Goal: Task Accomplishment & Management: Complete application form

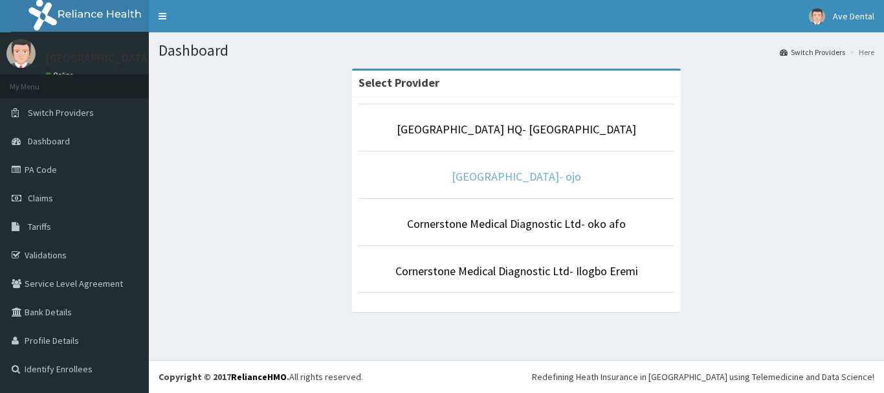
click at [508, 176] on link "[GEOGRAPHIC_DATA]- ojo" at bounding box center [516, 176] width 129 height 15
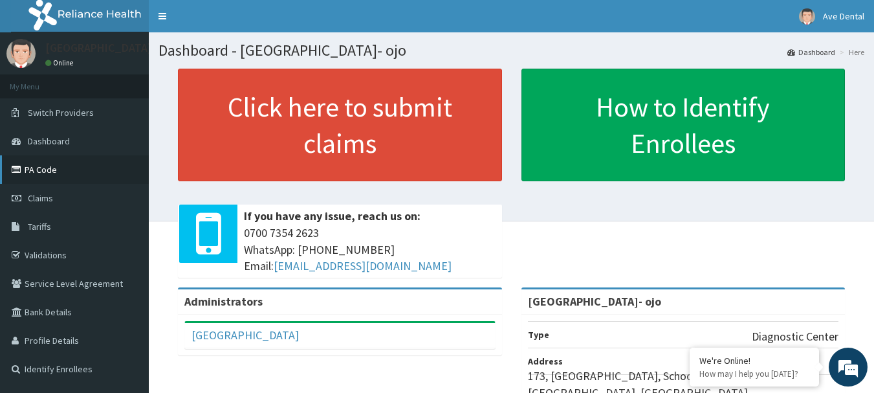
click at [42, 170] on link "PA Code" at bounding box center [74, 169] width 149 height 28
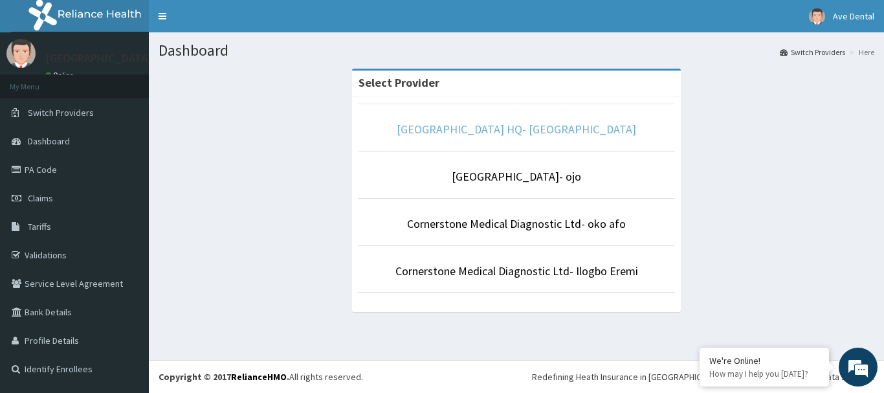
click at [513, 127] on link "[GEOGRAPHIC_DATA] HQ- [GEOGRAPHIC_DATA]" at bounding box center [516, 129] width 239 height 15
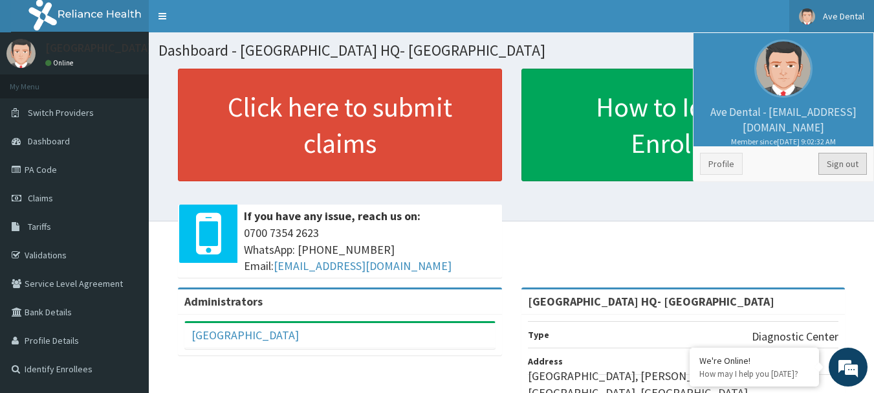
click at [841, 162] on link "Sign out" at bounding box center [843, 164] width 49 height 22
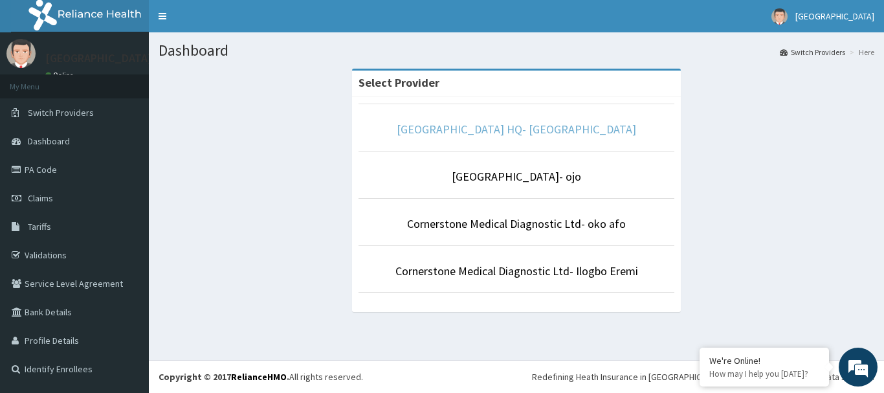
click at [534, 127] on link "[GEOGRAPHIC_DATA] HQ- [GEOGRAPHIC_DATA]" at bounding box center [516, 129] width 239 height 15
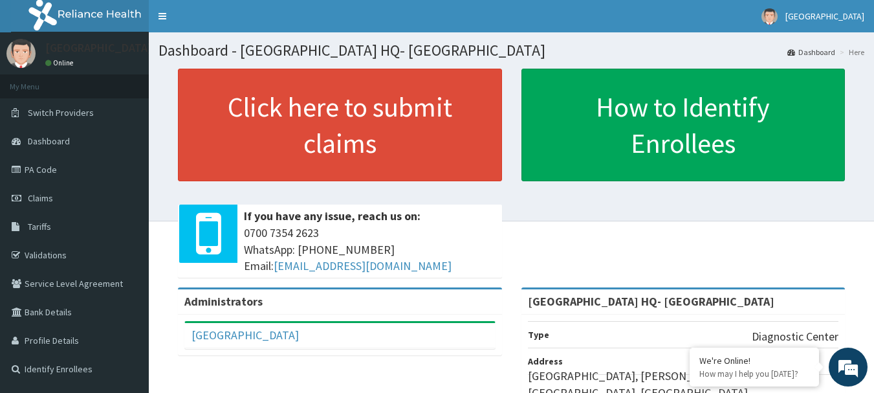
click at [35, 173] on link "PA Code" at bounding box center [74, 169] width 149 height 28
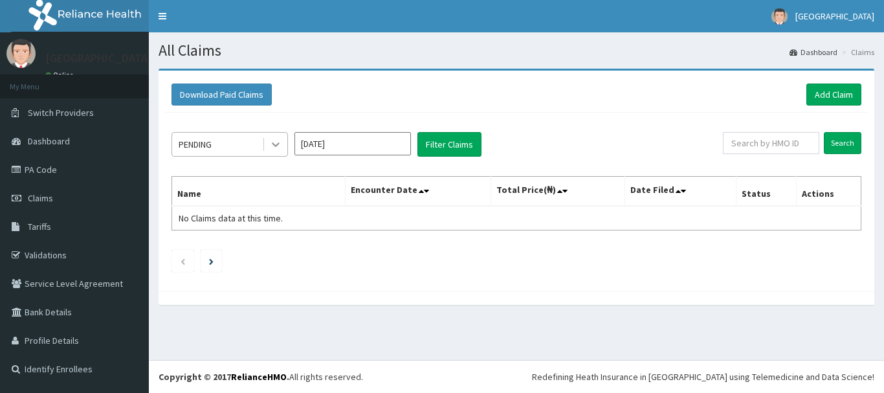
click at [279, 139] on icon at bounding box center [275, 144] width 13 height 13
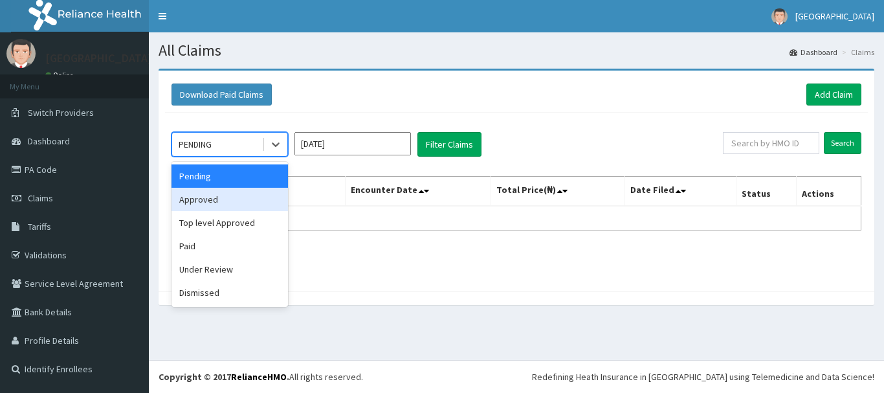
click at [235, 203] on div "Approved" at bounding box center [230, 199] width 116 height 23
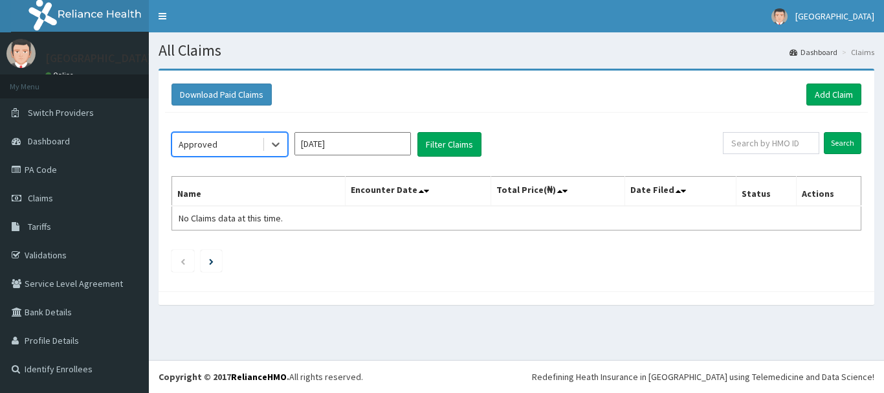
click at [371, 146] on input "Aug 2025" at bounding box center [352, 143] width 116 height 23
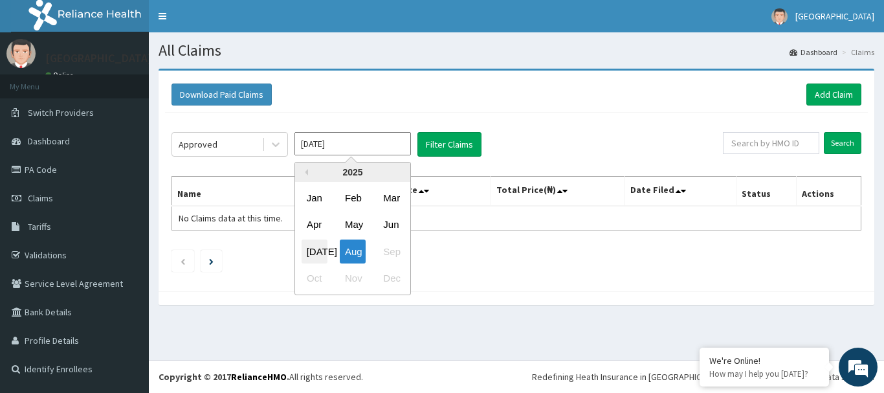
click at [315, 252] on div "Jul" at bounding box center [315, 251] width 26 height 24
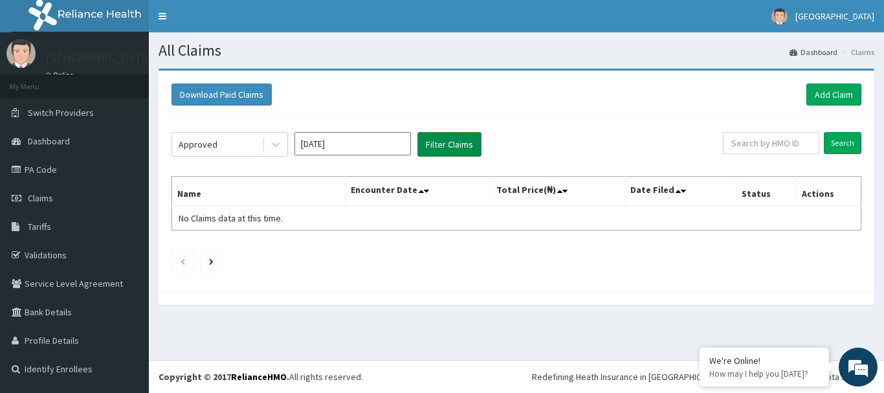
click at [448, 147] on button "Filter Claims" at bounding box center [449, 144] width 64 height 25
click at [281, 148] on icon at bounding box center [275, 144] width 13 height 13
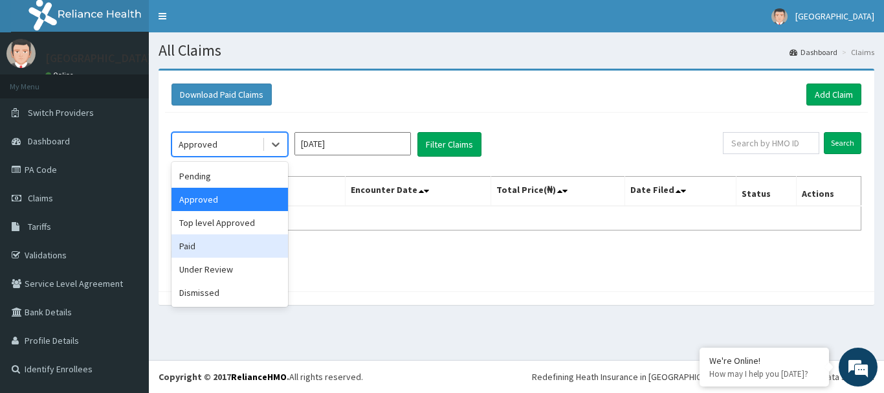
click at [212, 249] on div "Paid" at bounding box center [230, 245] width 116 height 23
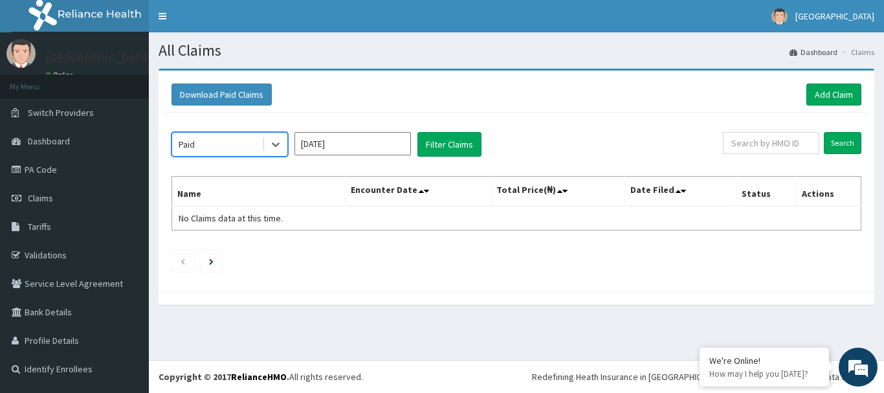
click at [365, 145] on input "Jul 2025" at bounding box center [352, 143] width 116 height 23
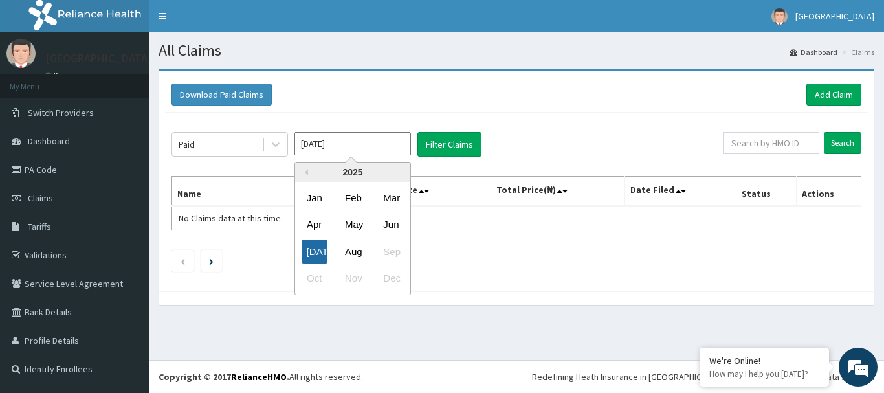
click at [309, 248] on div "Jul" at bounding box center [315, 251] width 26 height 24
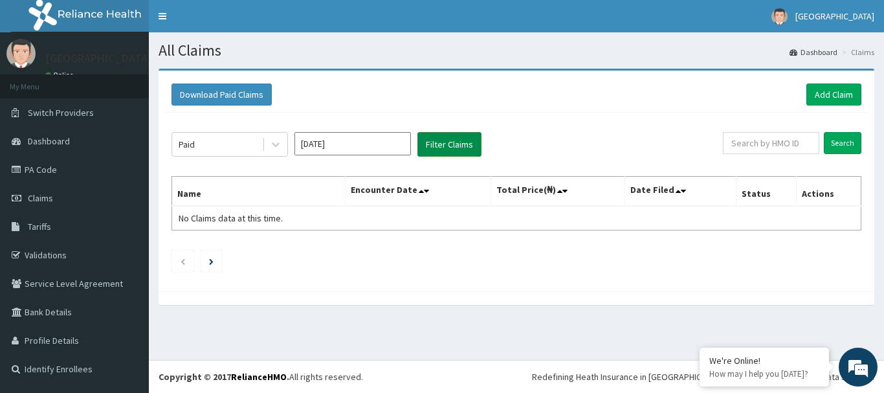
click at [446, 148] on button "Filter Claims" at bounding box center [449, 144] width 64 height 25
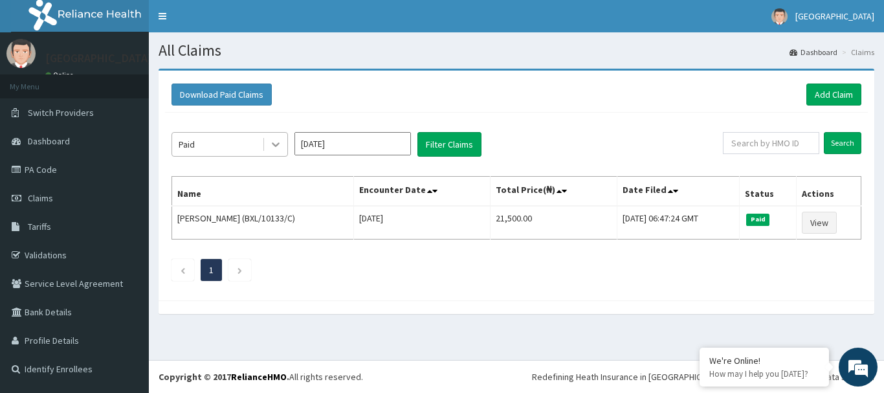
click at [276, 142] on icon at bounding box center [275, 144] width 13 height 13
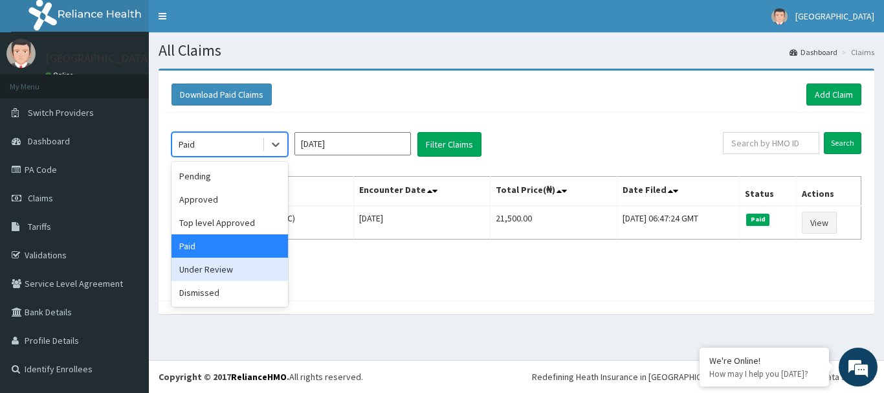
click at [240, 268] on div "Under Review" at bounding box center [230, 269] width 116 height 23
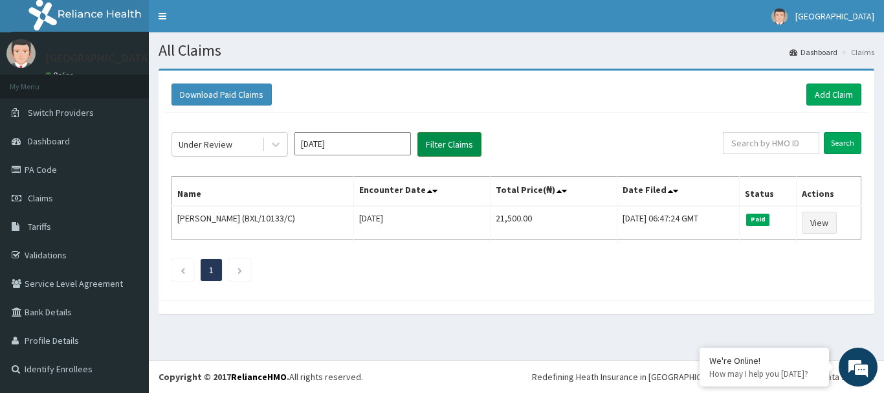
click at [454, 142] on button "Filter Claims" at bounding box center [449, 144] width 64 height 25
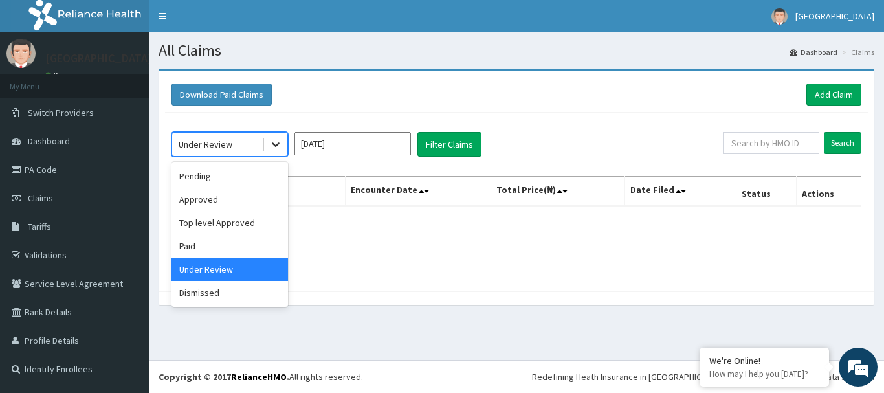
click at [269, 141] on icon at bounding box center [275, 144] width 13 height 13
click at [239, 177] on div "Pending" at bounding box center [230, 175] width 116 height 23
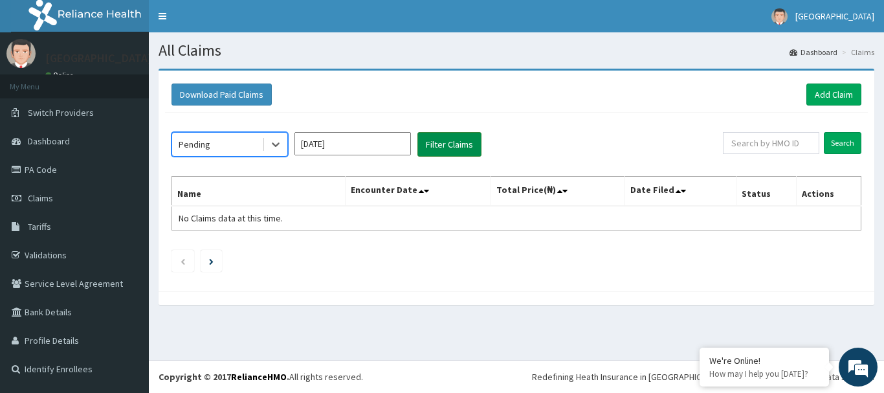
click at [440, 145] on button "Filter Claims" at bounding box center [449, 144] width 64 height 25
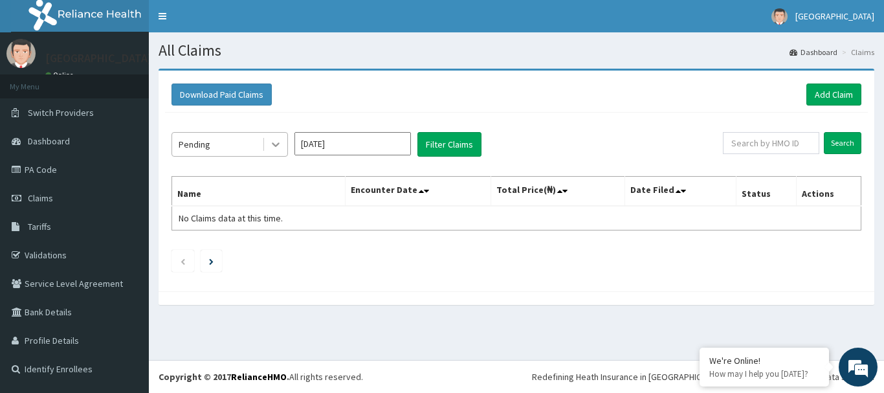
click at [280, 143] on icon at bounding box center [275, 144] width 13 height 13
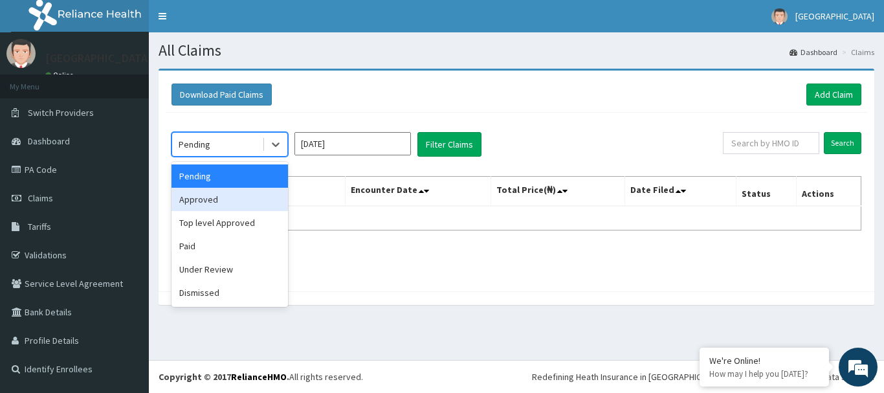
click at [236, 201] on div "Approved" at bounding box center [230, 199] width 116 height 23
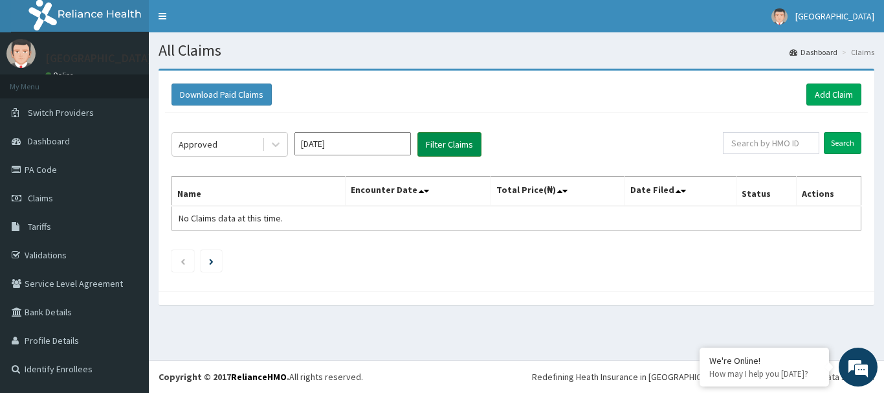
click at [459, 142] on button "Filter Claims" at bounding box center [449, 144] width 64 height 25
click at [277, 150] on icon at bounding box center [275, 144] width 13 height 13
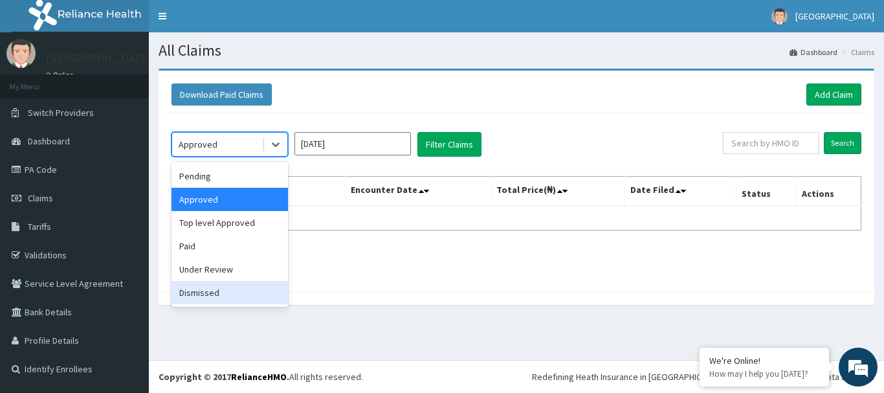
click at [232, 289] on div "Dismissed" at bounding box center [230, 292] width 116 height 23
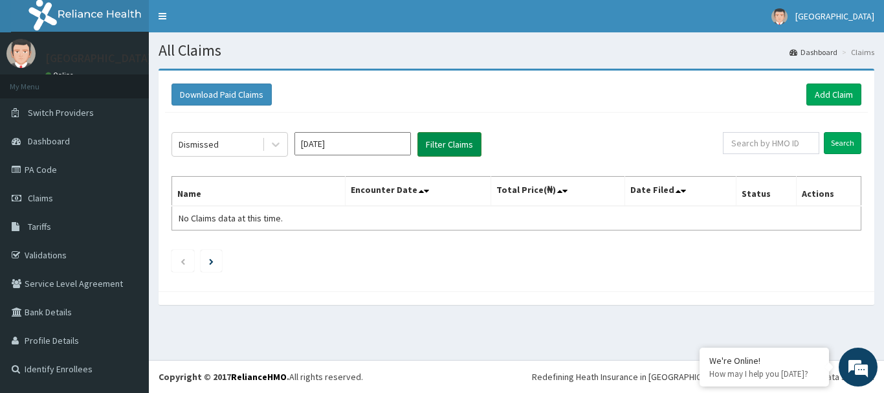
click at [430, 140] on button "Filter Claims" at bounding box center [449, 144] width 64 height 25
click at [282, 140] on div at bounding box center [275, 144] width 23 height 23
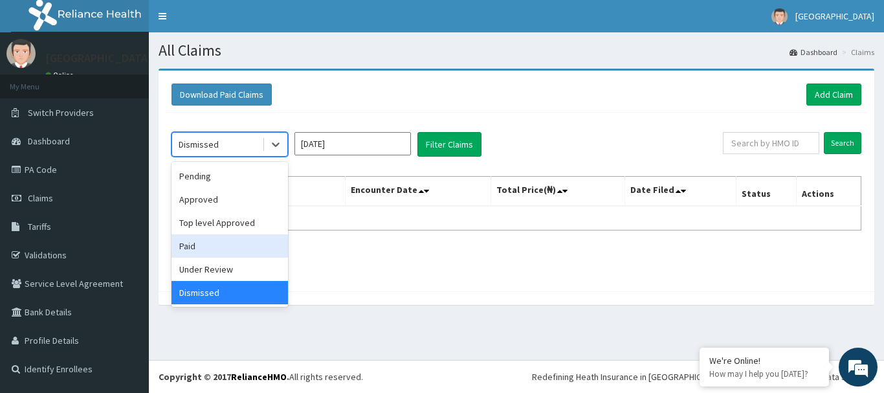
click at [227, 238] on div "Paid" at bounding box center [230, 245] width 116 height 23
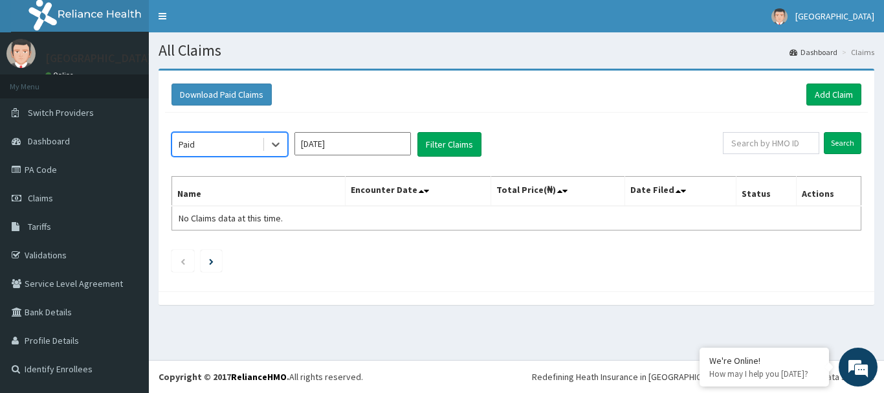
click at [355, 141] on input "Jul 2025" at bounding box center [352, 143] width 116 height 23
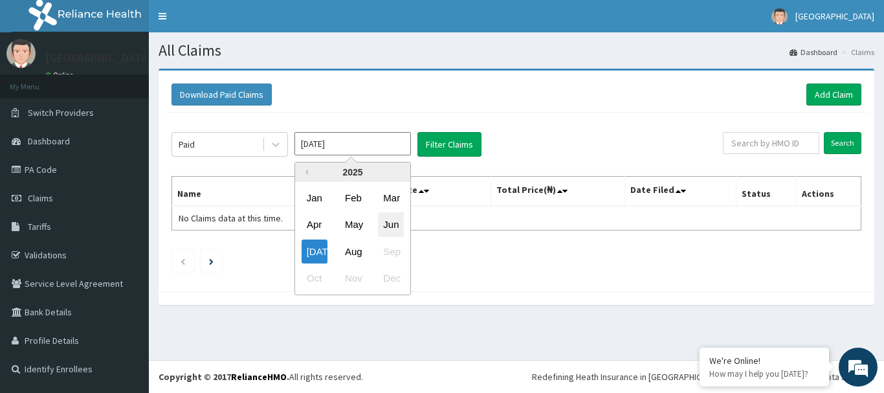
click at [390, 225] on div "Jun" at bounding box center [391, 225] width 26 height 24
type input "Jun 2025"
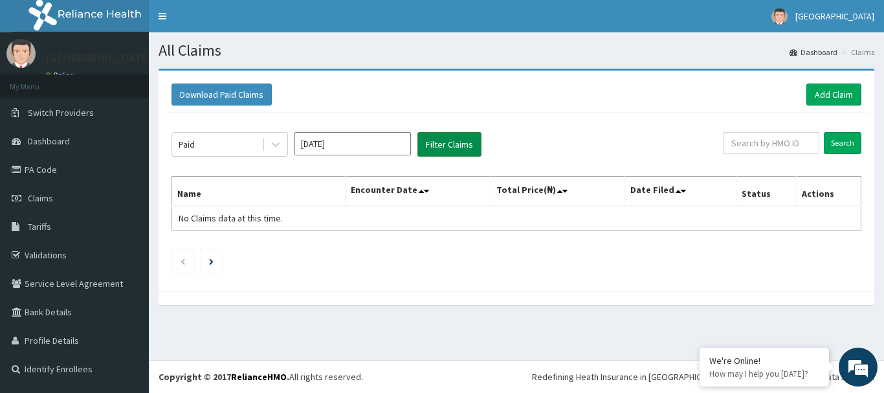
click at [448, 145] on button "Filter Claims" at bounding box center [449, 144] width 64 height 25
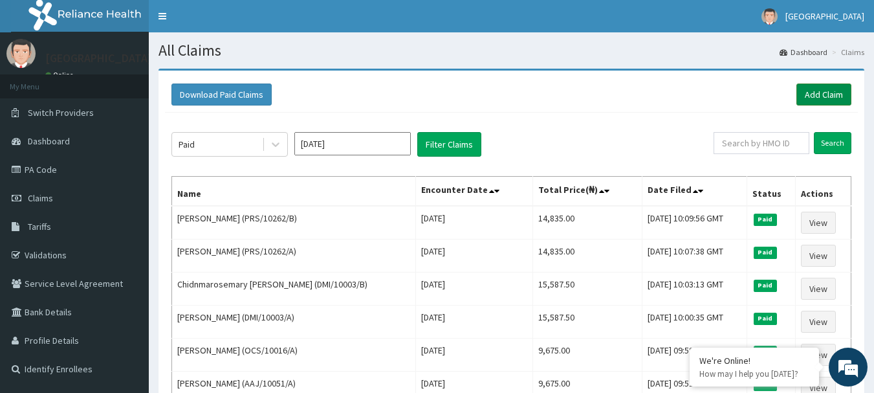
click at [815, 97] on link "Add Claim" at bounding box center [824, 94] width 55 height 22
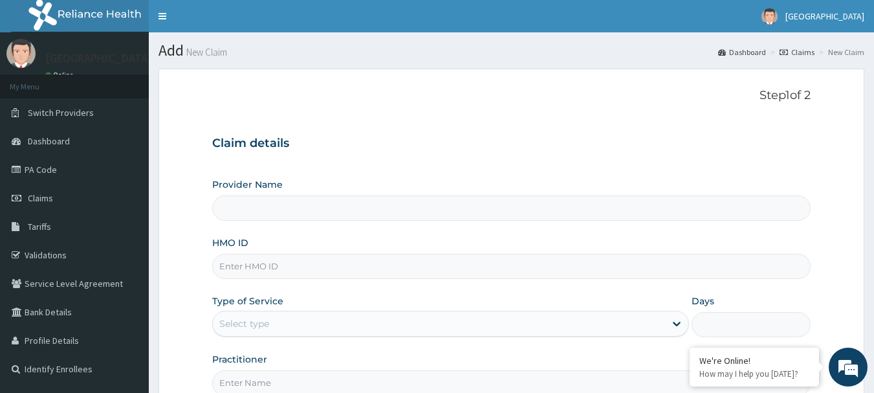
type input "[GEOGRAPHIC_DATA] HQ- [GEOGRAPHIC_DATA]"
click at [269, 272] on input "HMO ID" at bounding box center [511, 266] width 599 height 25
paste input "KER/10034/A"
type input "KER/10034/A"
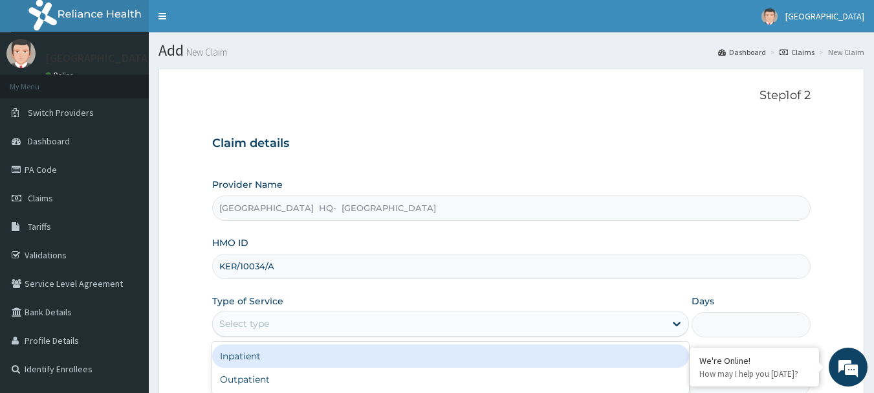
click at [322, 332] on div "Select type" at bounding box center [439, 323] width 452 height 21
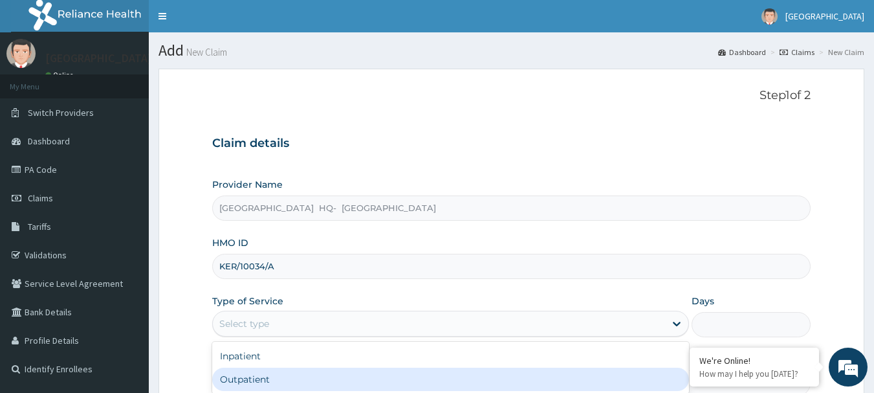
click at [316, 375] on div "Outpatient" at bounding box center [450, 379] width 477 height 23
type input "1"
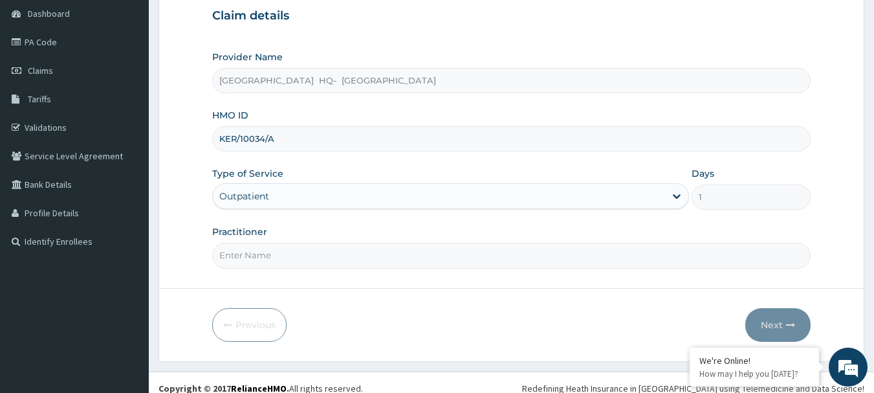
scroll to position [139, 0]
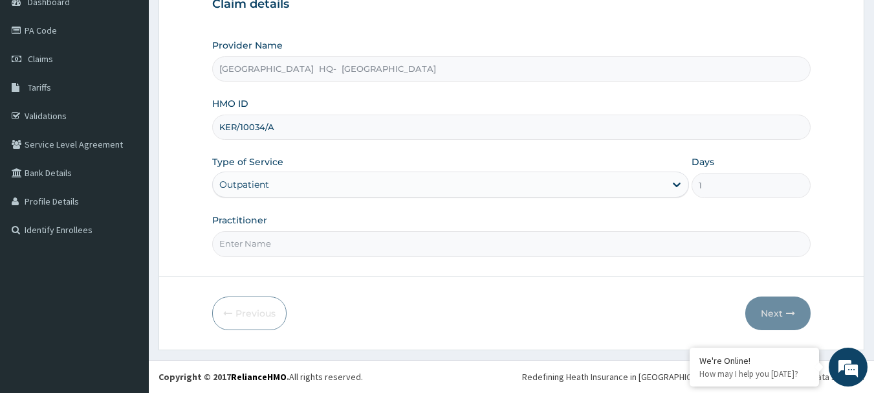
click at [245, 250] on input "Practitioner" at bounding box center [511, 243] width 599 height 25
type input "DR BAMIDELE"
click at [784, 316] on button "Next" at bounding box center [778, 313] width 65 height 34
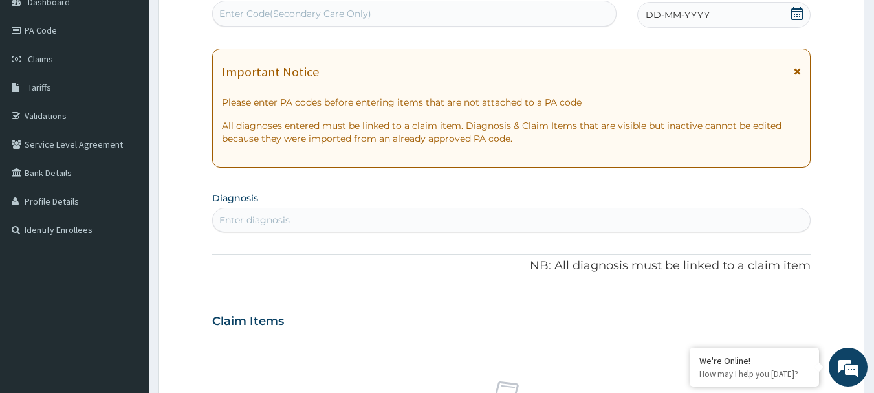
click at [797, 17] on icon at bounding box center [798, 13] width 12 height 13
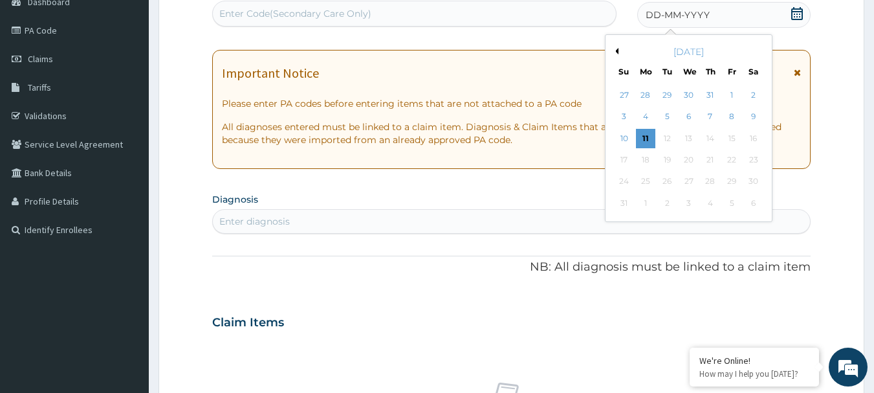
click at [615, 49] on button "Previous Month" at bounding box center [615, 51] width 6 height 6
click at [729, 93] on div "4" at bounding box center [731, 94] width 19 height 19
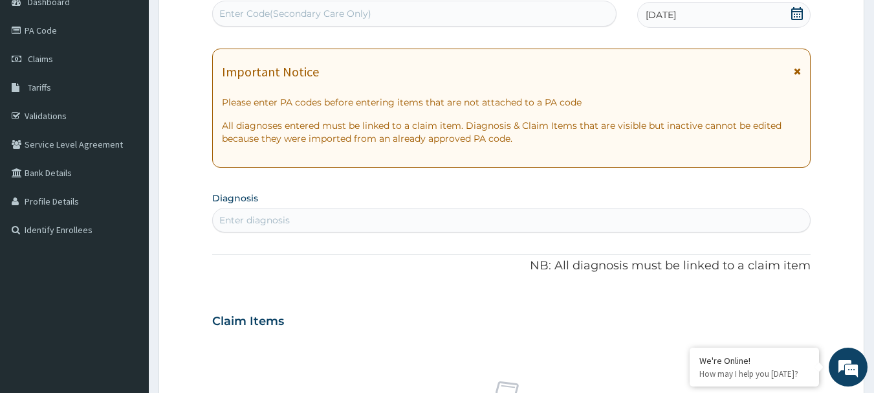
click at [267, 15] on div "Enter Code(Secondary Care Only)" at bounding box center [295, 13] width 152 height 13
paste input "PA/1B7129"
type input "PA/1B7129"
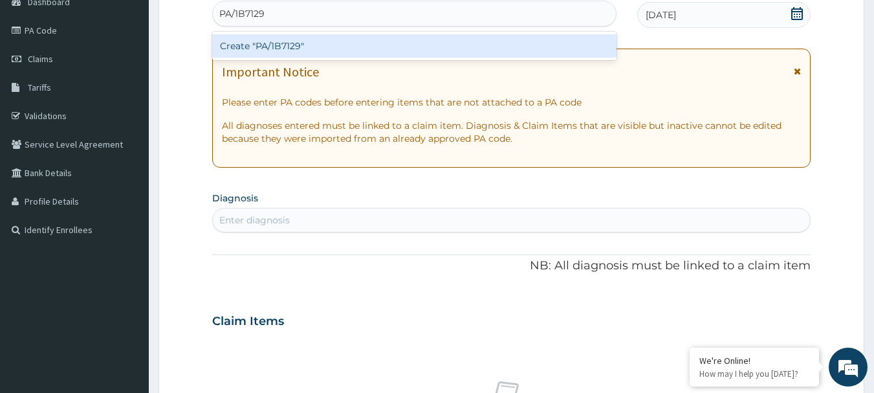
click at [292, 48] on div "Create "PA/1B7129"" at bounding box center [414, 45] width 405 height 23
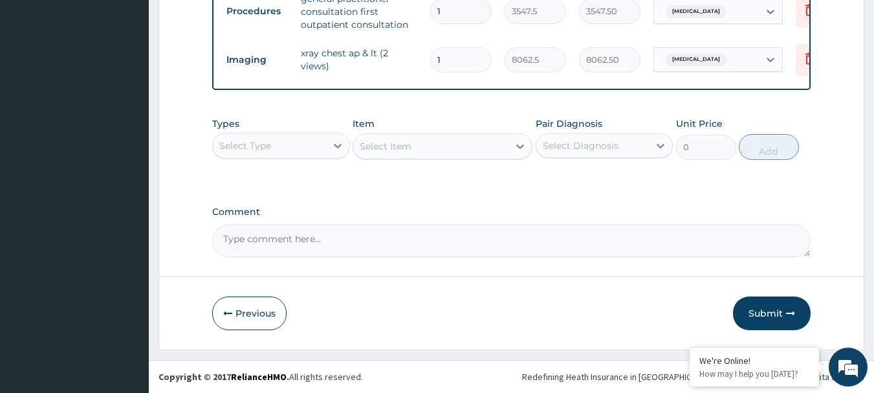
scroll to position [540, 0]
click at [772, 311] on button "Submit" at bounding box center [772, 313] width 78 height 34
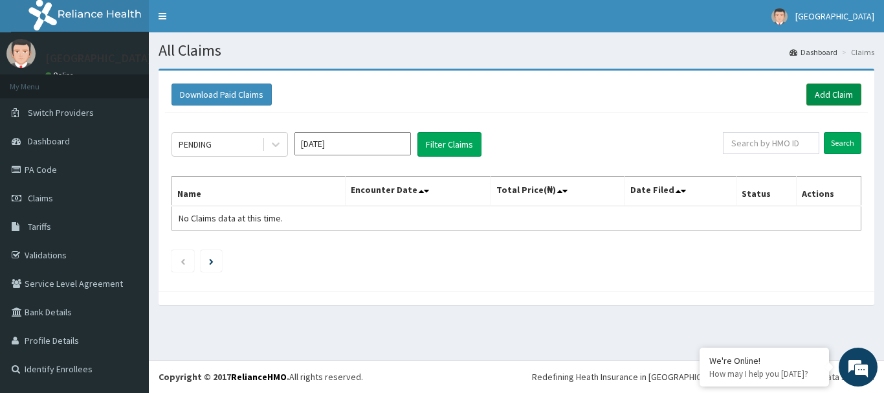
click at [819, 90] on link "Add Claim" at bounding box center [833, 94] width 55 height 22
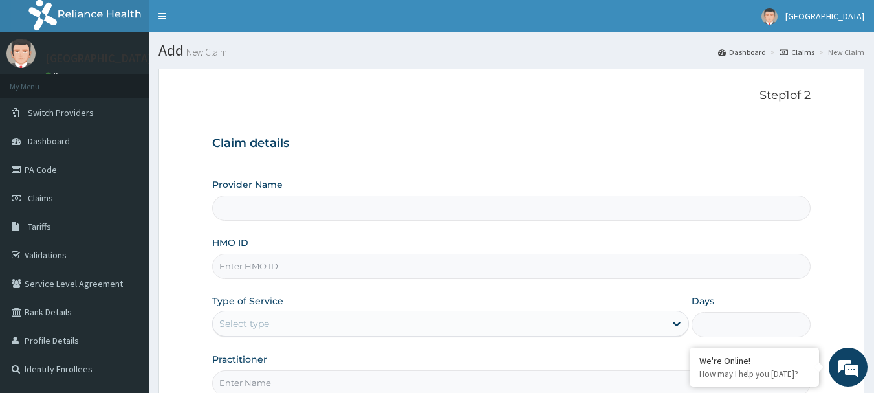
type input "Cornerstone Medical Centre HQ- Okokomaiko"
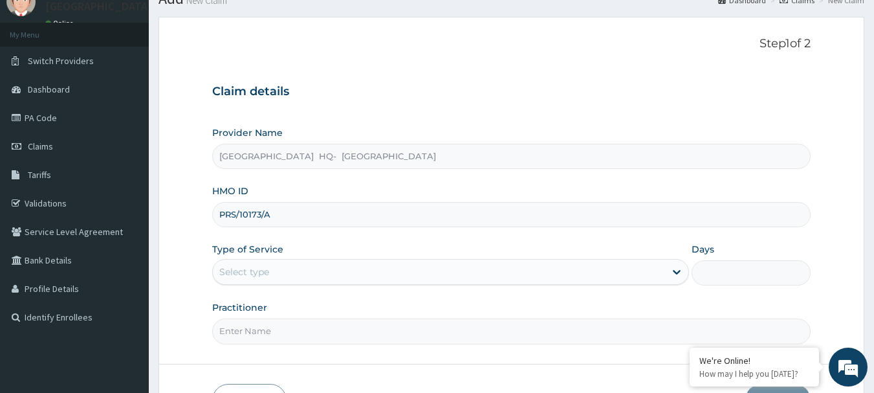
scroll to position [104, 0]
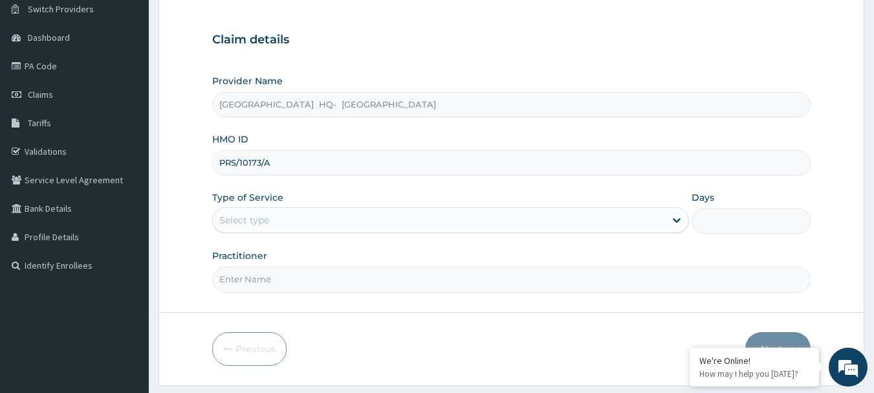
type input "PRS/10173/A"
click at [509, 217] on div "Select type" at bounding box center [439, 220] width 452 height 21
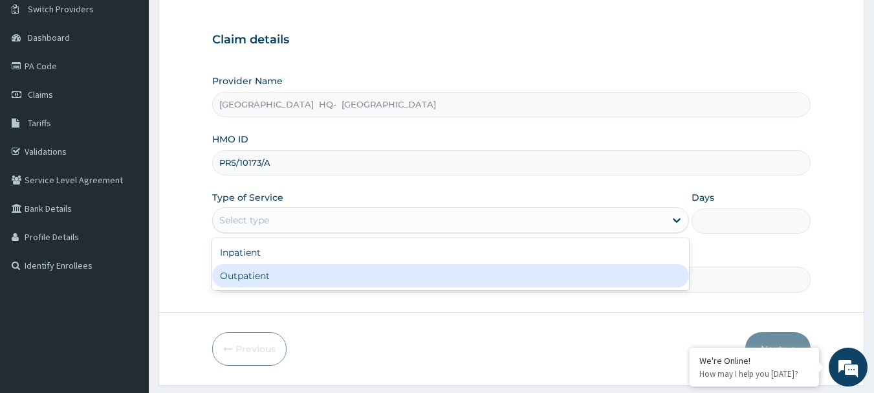
click at [353, 266] on div "Outpatient" at bounding box center [450, 275] width 477 height 23
type input "1"
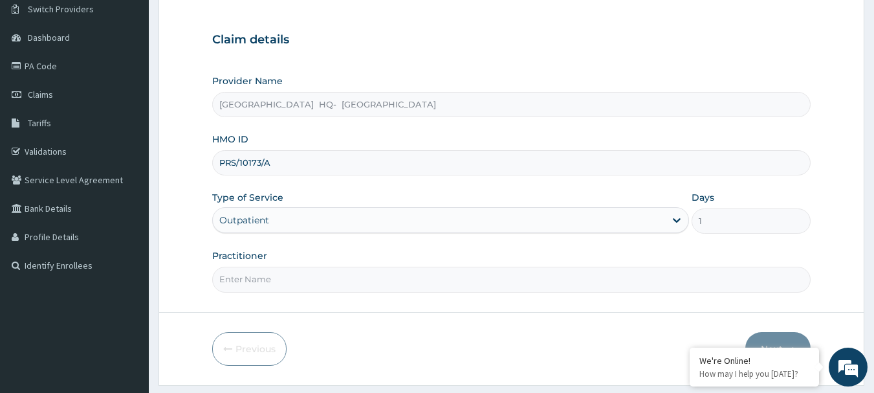
click at [251, 283] on input "Practitioner" at bounding box center [511, 279] width 599 height 25
type input "[PERSON_NAME]"
click at [774, 344] on button "Next" at bounding box center [778, 349] width 65 height 34
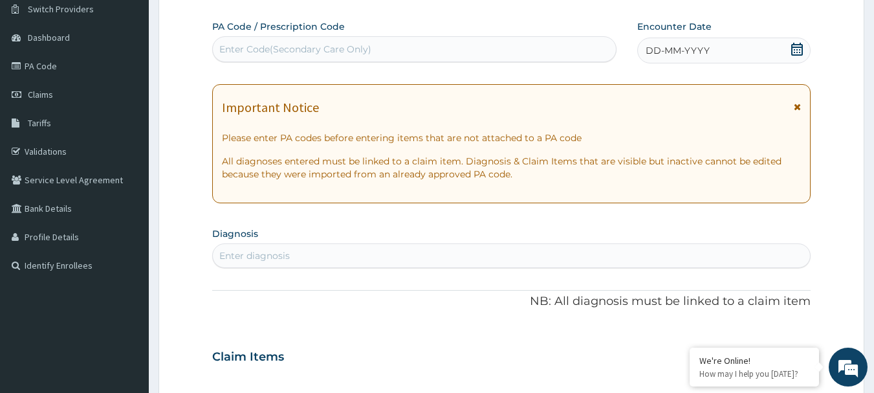
click at [254, 50] on div "Enter Code(Secondary Care Only)" at bounding box center [295, 49] width 152 height 13
paste input "PA/D35805"
type input "PA/D35805"
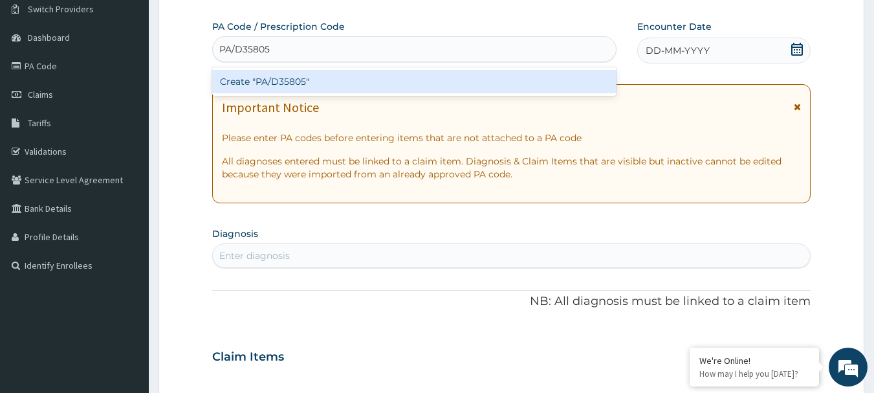
click at [283, 80] on div "Create "PA/D35805"" at bounding box center [414, 81] width 405 height 23
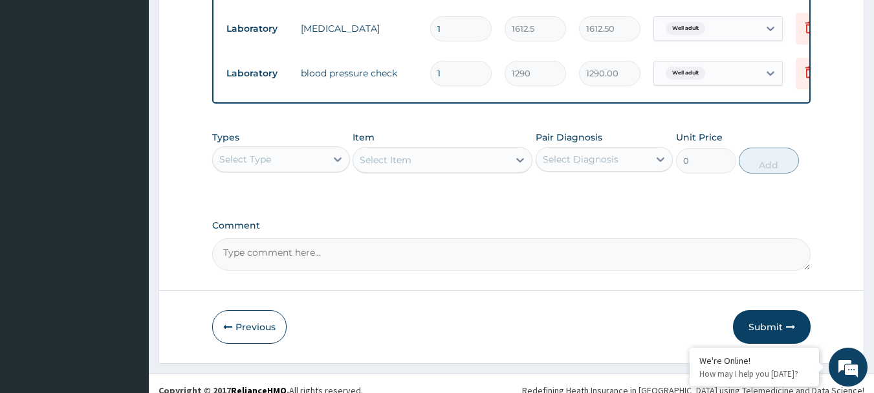
scroll to position [846, 0]
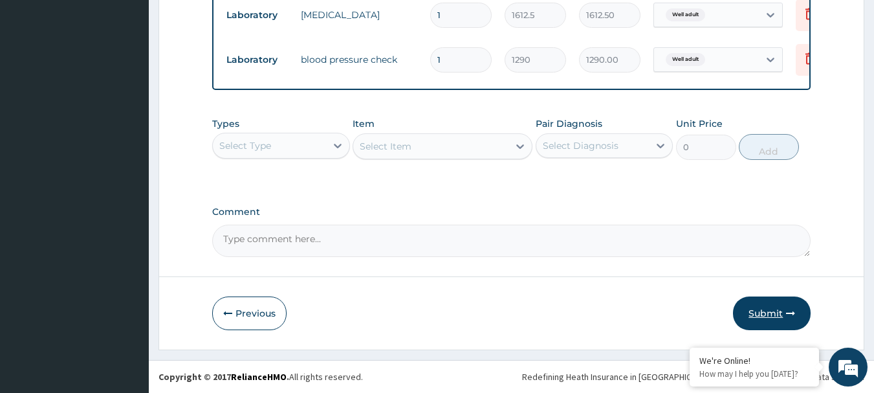
click at [773, 310] on button "Submit" at bounding box center [772, 313] width 78 height 34
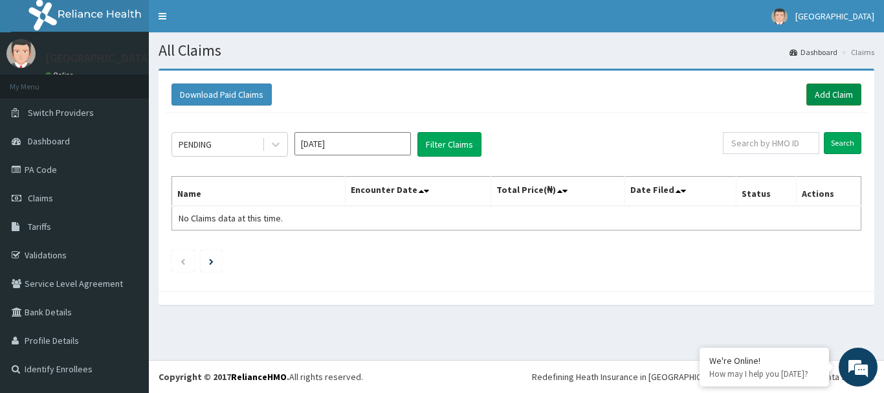
click at [837, 90] on link "Add Claim" at bounding box center [833, 94] width 55 height 22
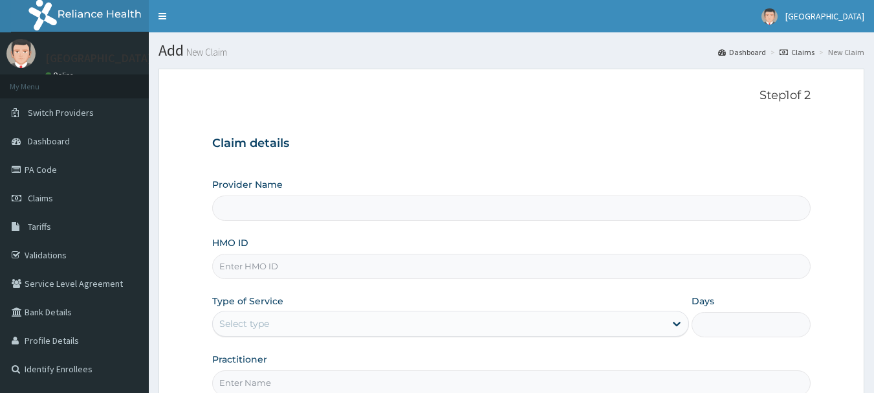
click at [272, 272] on input "HMO ID" at bounding box center [511, 266] width 599 height 25
type input "[GEOGRAPHIC_DATA] HQ- [GEOGRAPHIC_DATA]"
paste input "PRS/10173/B"
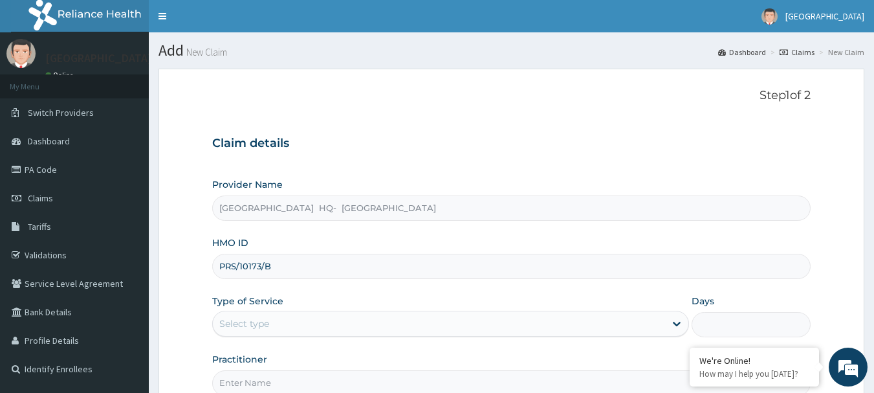
type input "PRS/10173/B"
click at [492, 321] on div "Select type" at bounding box center [439, 323] width 452 height 21
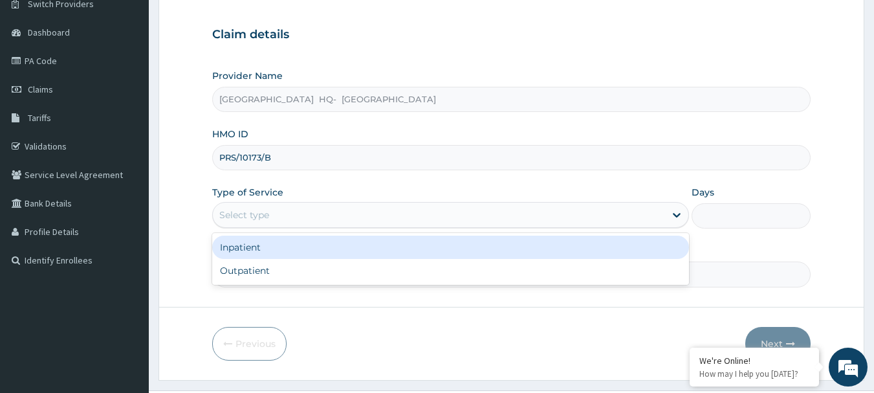
scroll to position [139, 0]
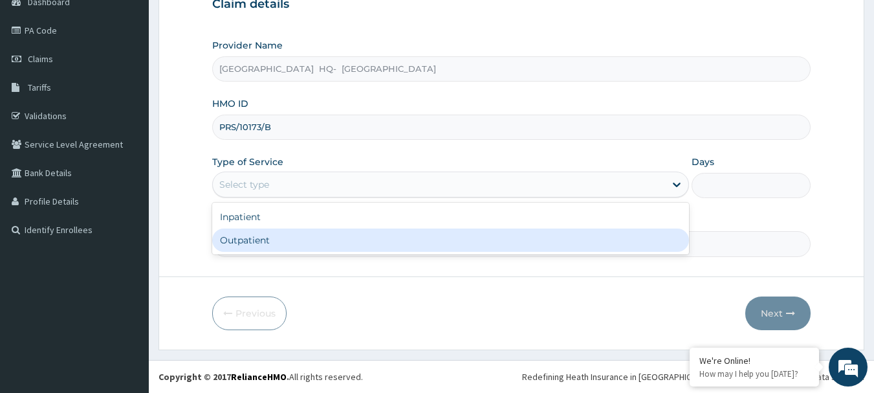
click at [522, 245] on div "Outpatient" at bounding box center [450, 239] width 477 height 23
type input "1"
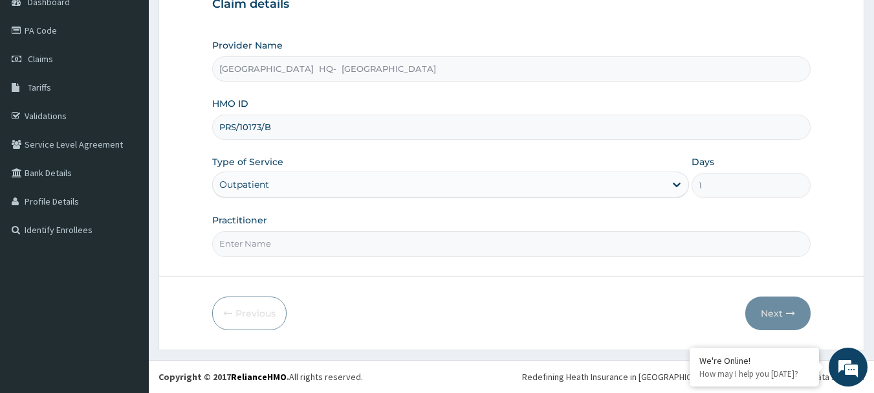
click at [272, 254] on input "Practitioner" at bounding box center [511, 243] width 599 height 25
type input "DR BAMIDELE"
click at [772, 318] on button "Next" at bounding box center [778, 313] width 65 height 34
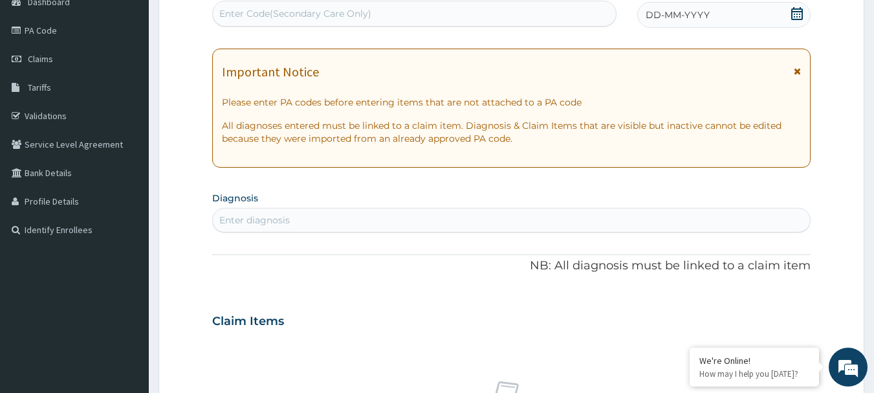
click at [256, 10] on div "Enter Code(Secondary Care Only)" at bounding box center [295, 13] width 152 height 13
paste input "PA/4F182A"
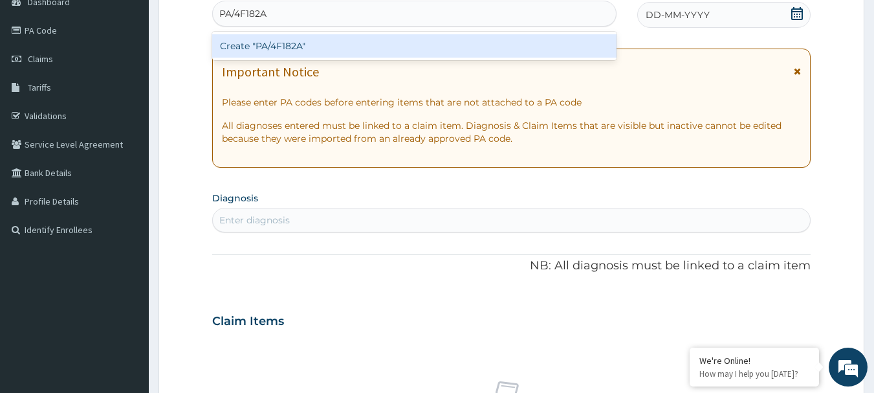
type input "PA/4F182A"
click at [297, 43] on div "Create "PA/4F182A"" at bounding box center [414, 45] width 405 height 23
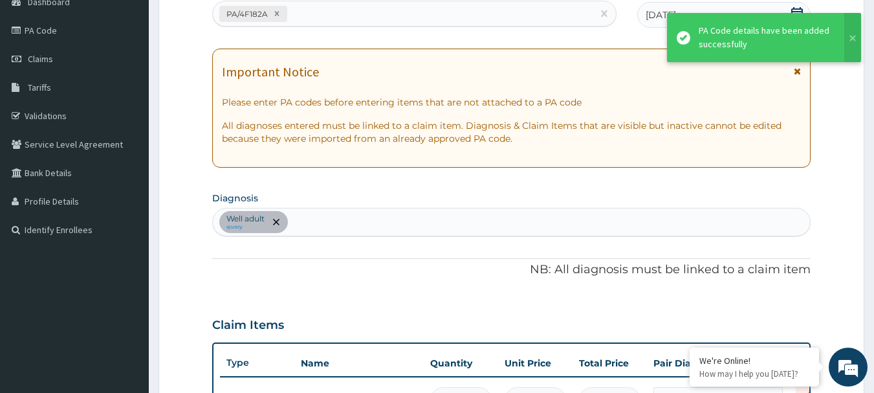
scroll to position [751, 0]
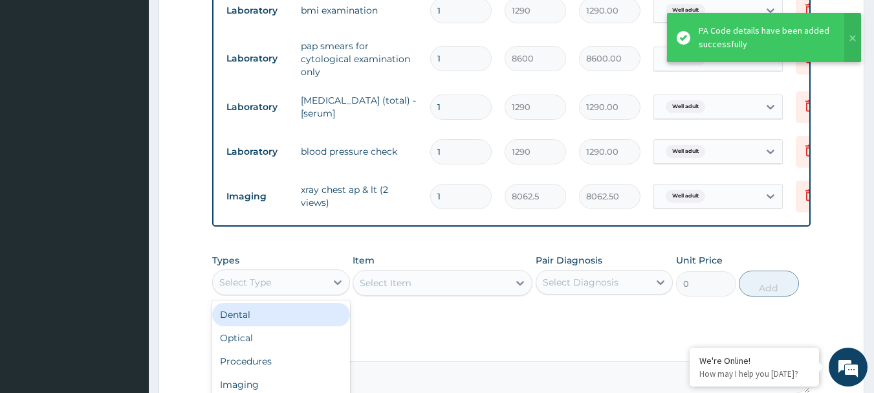
click at [315, 293] on div "Select Type" at bounding box center [269, 282] width 113 height 21
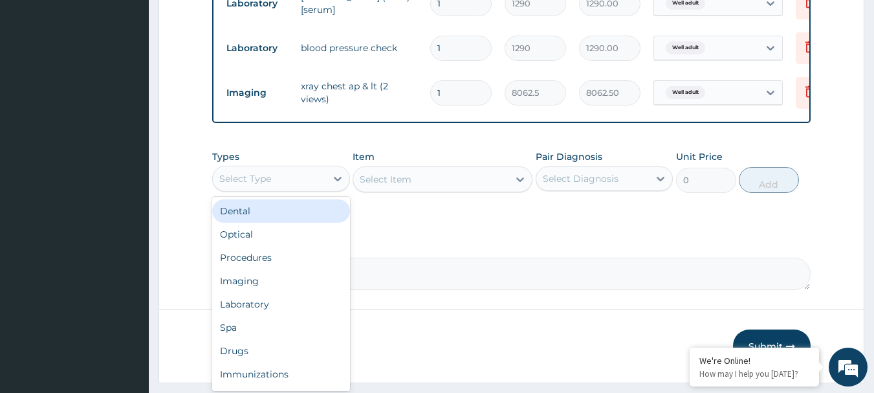
scroll to position [898, 0]
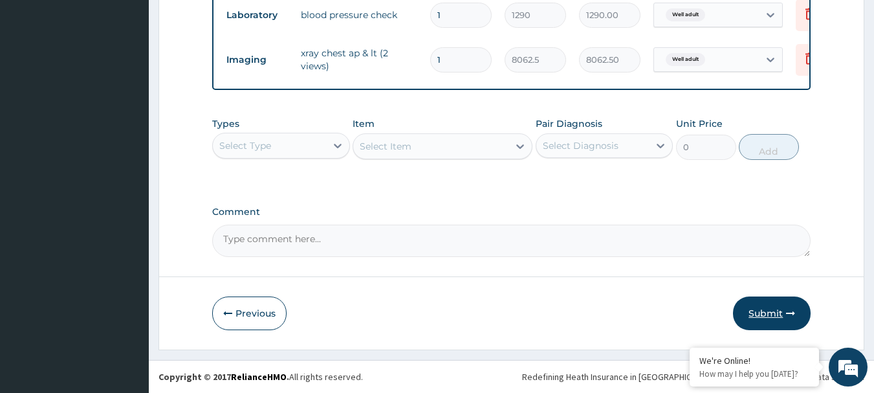
click at [762, 313] on button "Submit" at bounding box center [772, 313] width 78 height 34
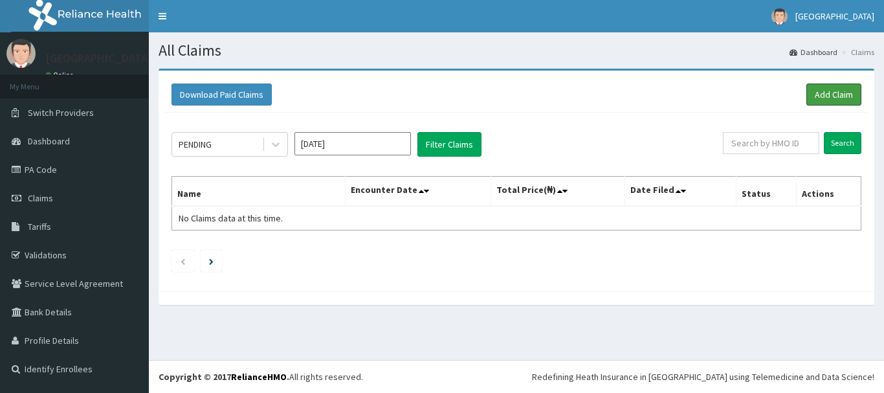
click at [829, 94] on link "Add Claim" at bounding box center [833, 94] width 55 height 22
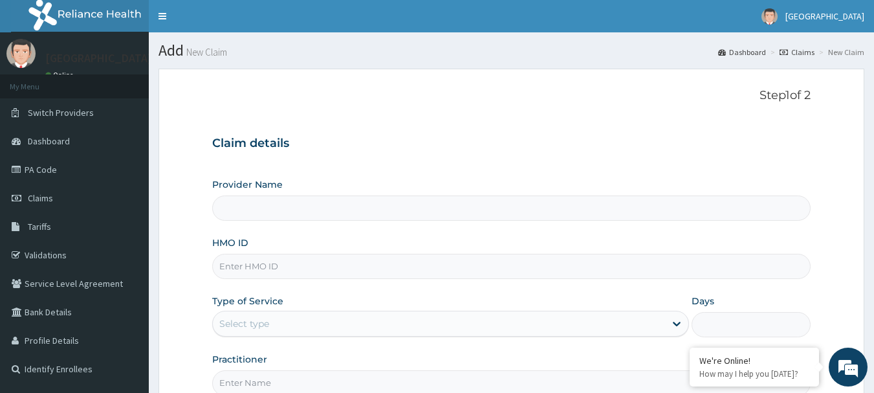
type input "[GEOGRAPHIC_DATA] HQ- [GEOGRAPHIC_DATA]"
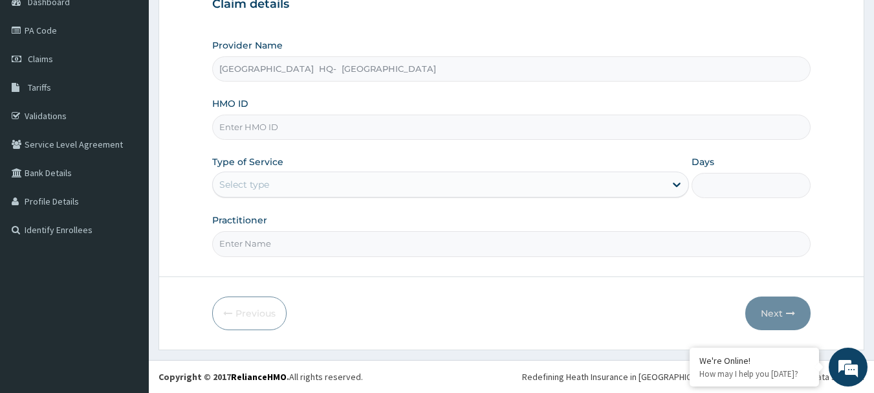
click at [249, 127] on input "HMO ID" at bounding box center [511, 127] width 599 height 25
paste input "OHT/11434/A"
type input "OHT/11434/A"
click at [351, 195] on div "Select type" at bounding box center [439, 184] width 452 height 21
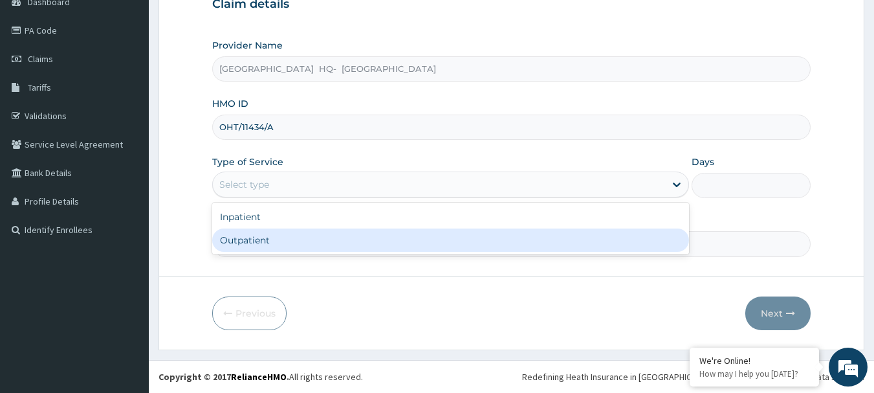
click at [341, 239] on div "Outpatient" at bounding box center [450, 239] width 477 height 23
type input "1"
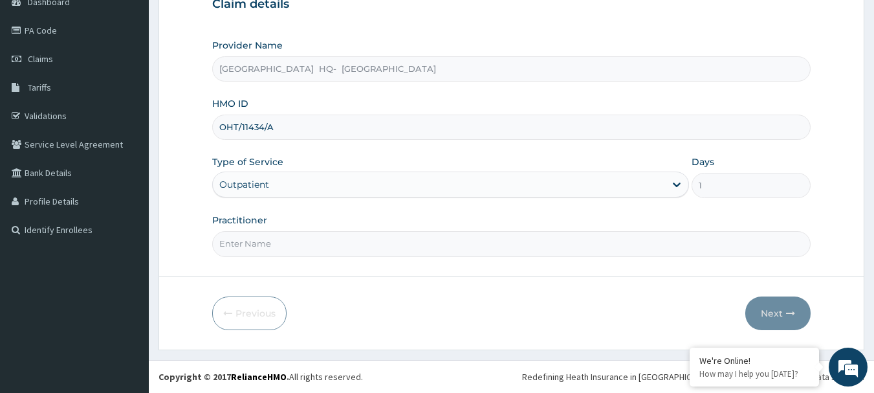
click at [313, 245] on input "Practitioner" at bounding box center [511, 243] width 599 height 25
type input "[PERSON_NAME]"
click at [778, 314] on button "Next" at bounding box center [778, 313] width 65 height 34
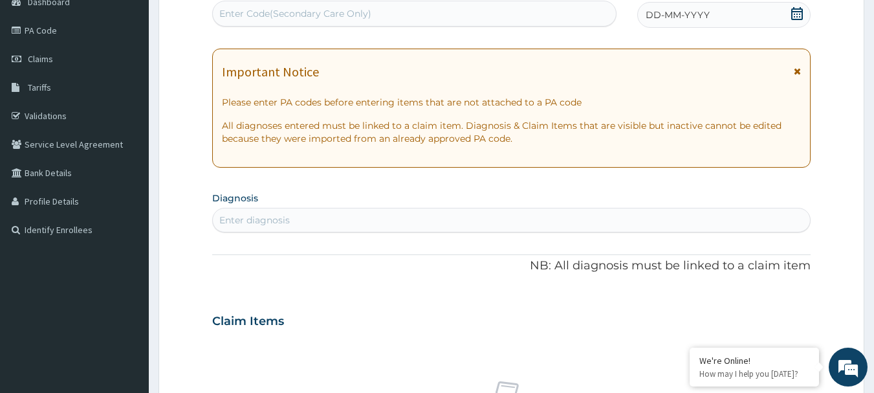
click at [269, 14] on div "Enter Code(Secondary Care Only)" at bounding box center [295, 13] width 152 height 13
paste input "PA/A5E926"
type input "PA/A5E926"
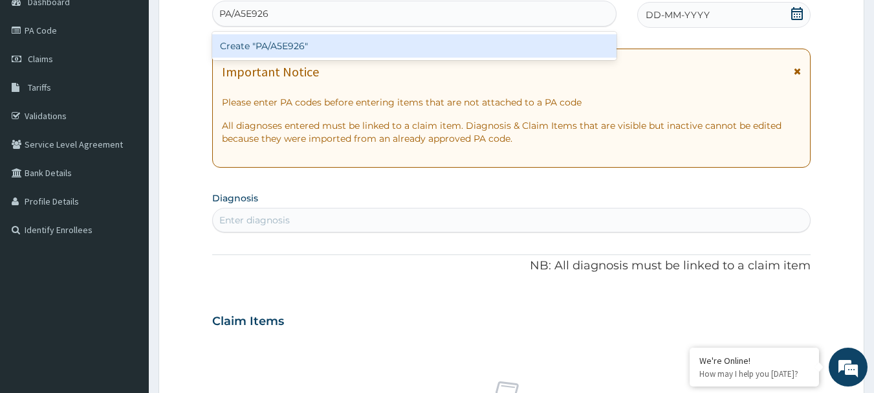
click at [285, 43] on div "Create "PA/A5E926"" at bounding box center [414, 45] width 405 height 23
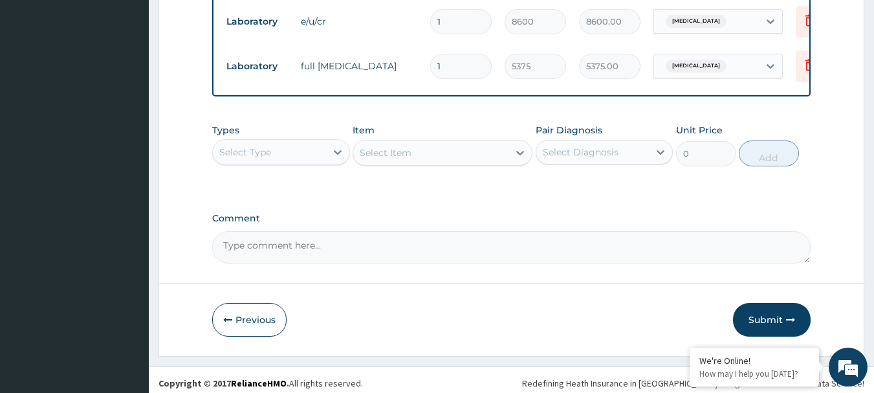
scroll to position [533, 0]
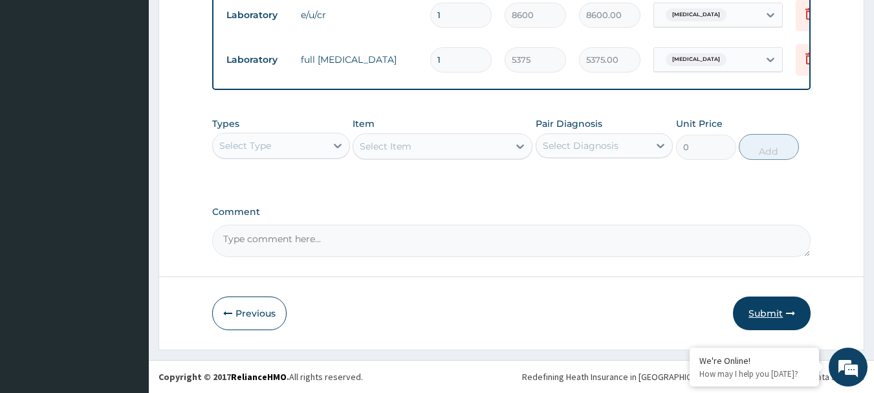
click at [777, 309] on button "Submit" at bounding box center [772, 313] width 78 height 34
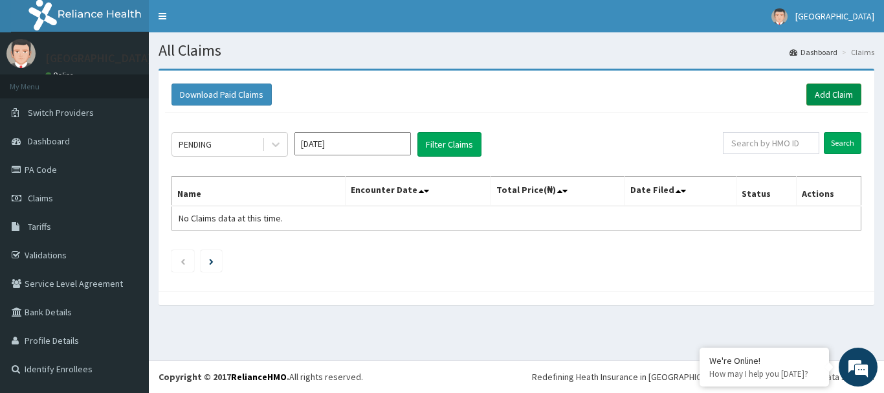
click at [836, 96] on link "Add Claim" at bounding box center [833, 94] width 55 height 22
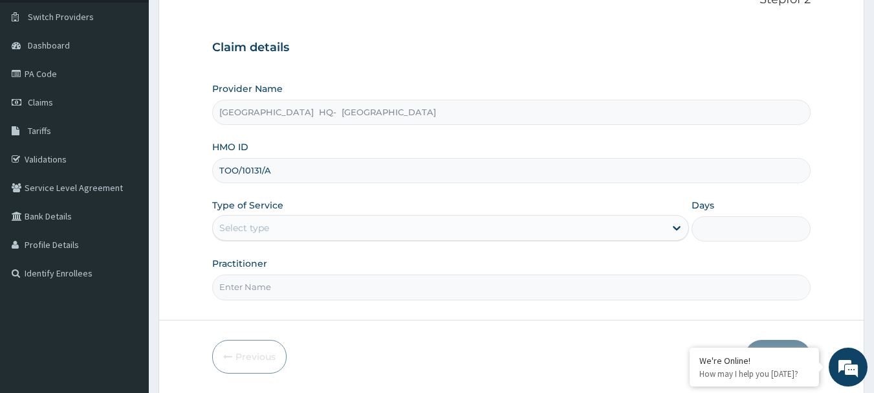
scroll to position [104, 0]
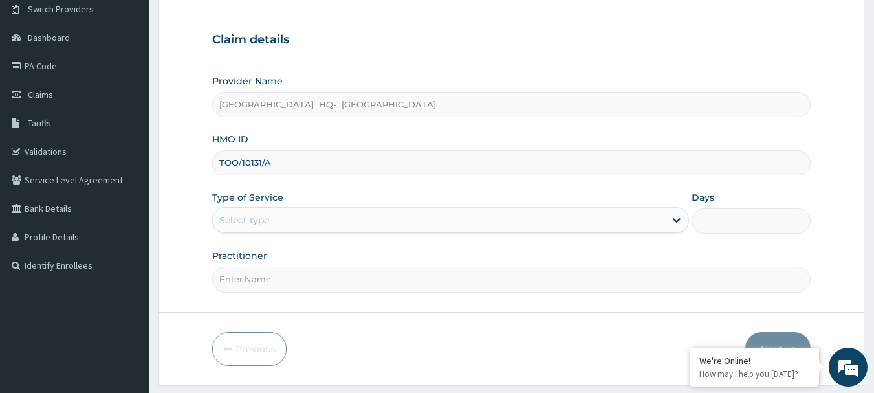
type input "TOO/10131/A"
click at [608, 218] on div "Select type" at bounding box center [439, 220] width 452 height 21
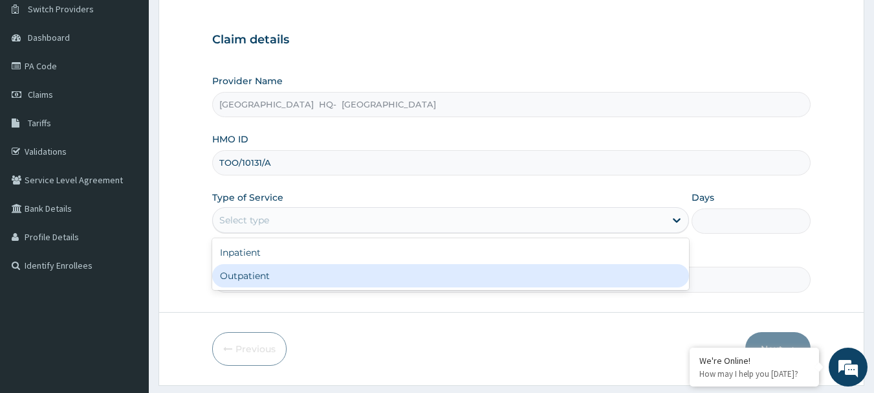
click at [496, 277] on div "Outpatient" at bounding box center [450, 275] width 477 height 23
type input "1"
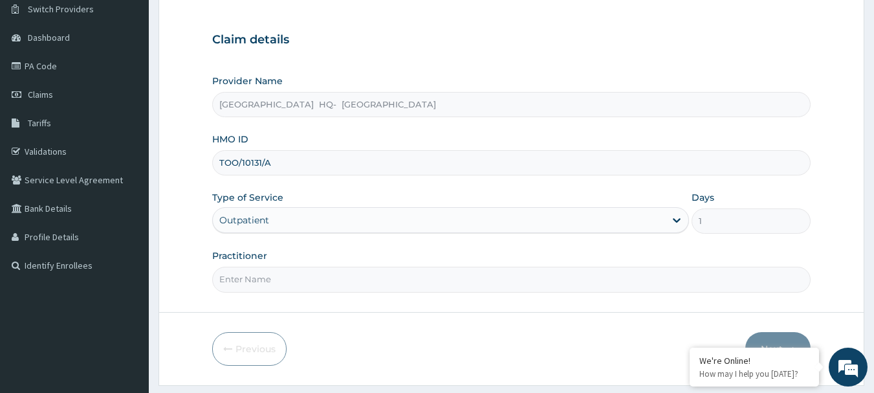
click at [282, 280] on input "Practitioner" at bounding box center [511, 279] width 599 height 25
type input "[PERSON_NAME]"
click at [783, 338] on button "Next" at bounding box center [778, 349] width 65 height 34
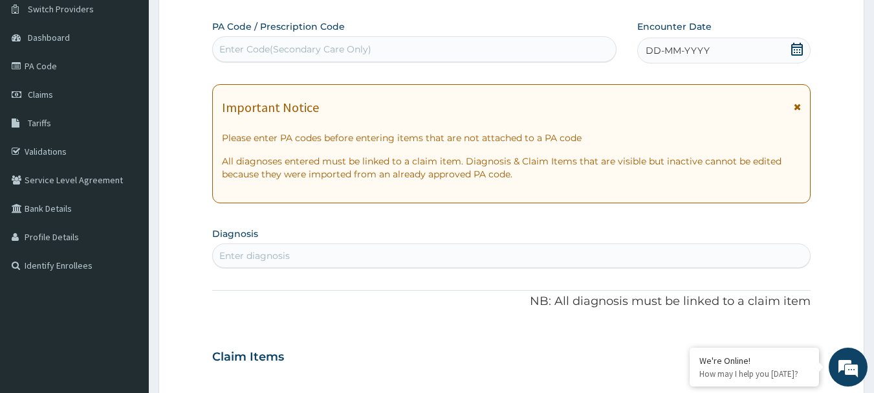
click at [261, 47] on div "Enter Code(Secondary Care Only)" at bounding box center [295, 49] width 152 height 13
paste input "PA/B2F4D2"
type input "PA/B2F4D2"
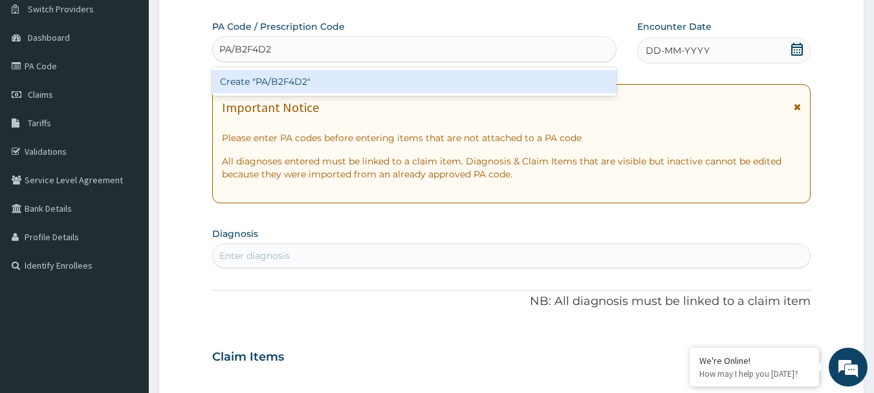
click at [325, 87] on div "Create "PA/B2F4D2"" at bounding box center [414, 81] width 405 height 23
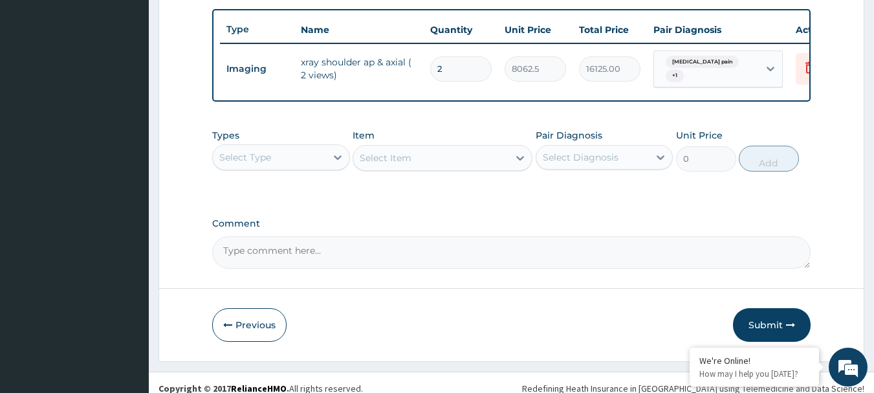
scroll to position [494, 0]
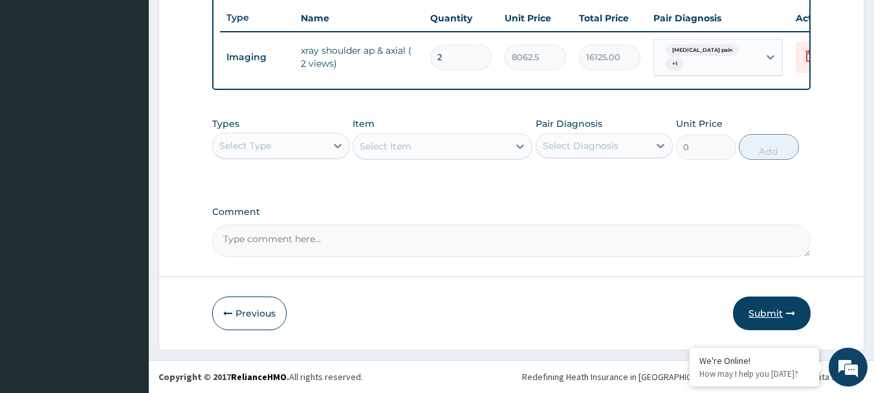
click at [778, 318] on button "Submit" at bounding box center [772, 313] width 78 height 34
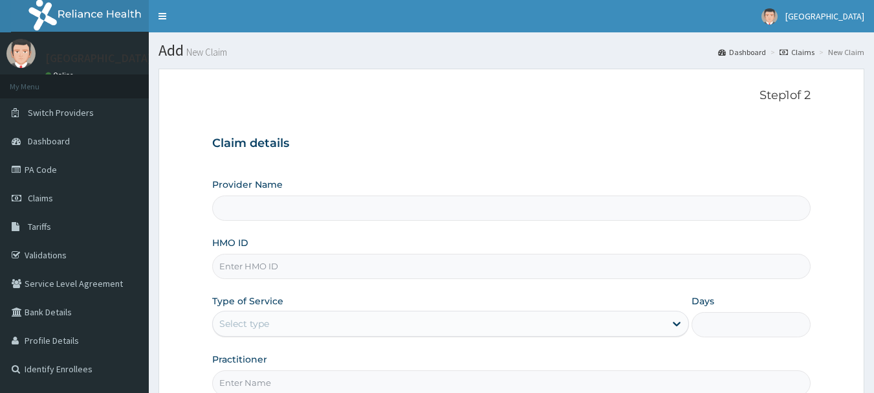
click at [254, 271] on input "HMO ID" at bounding box center [511, 266] width 599 height 25
paste input "TDT/10045/A"
type input "TDT/10045/A"
type input "[GEOGRAPHIC_DATA] HQ- [GEOGRAPHIC_DATA]"
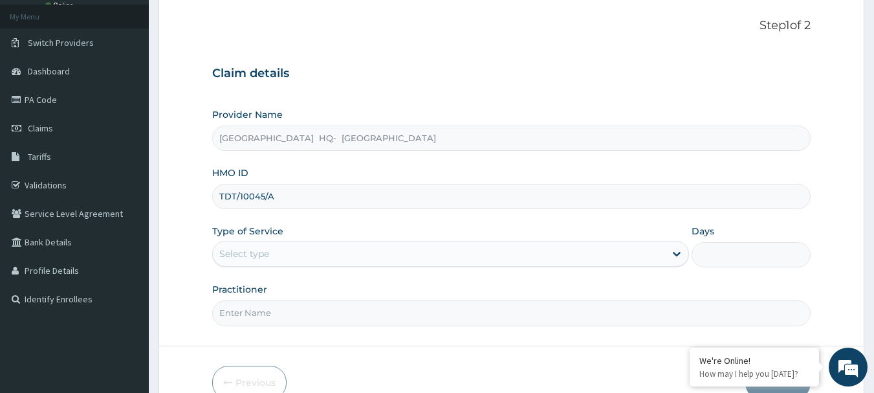
scroll to position [104, 0]
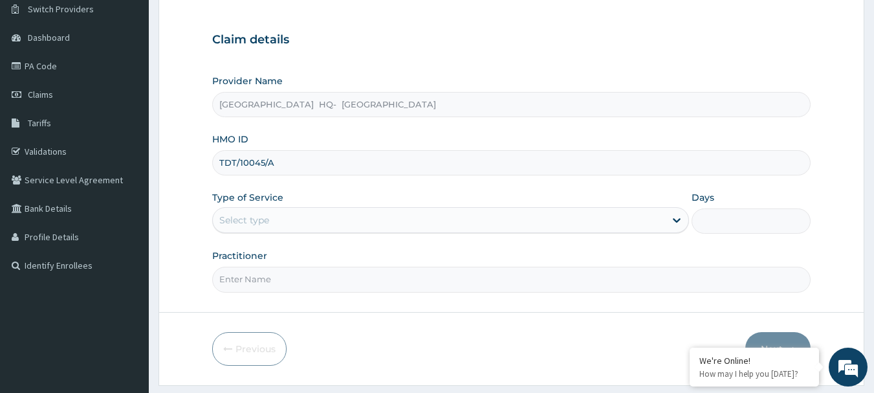
type input "TDT/10045/A"
click at [607, 221] on div "Select type" at bounding box center [439, 220] width 452 height 21
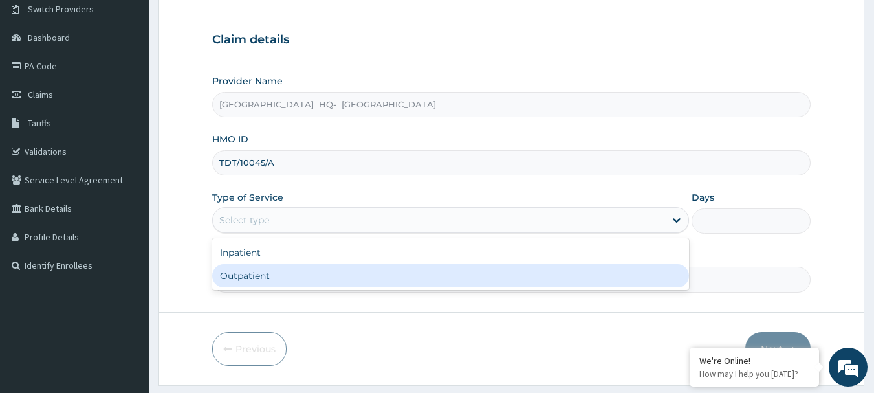
click at [406, 274] on div "Outpatient" at bounding box center [450, 275] width 477 height 23
type input "1"
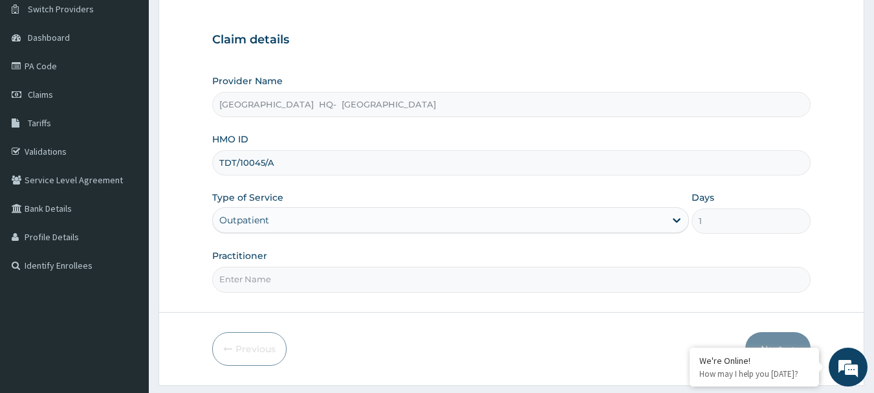
click at [298, 291] on input "Practitioner" at bounding box center [511, 279] width 599 height 25
click at [298, 277] on input "DR NGONANDI" at bounding box center [511, 279] width 599 height 25
type input "[PERSON_NAME]"
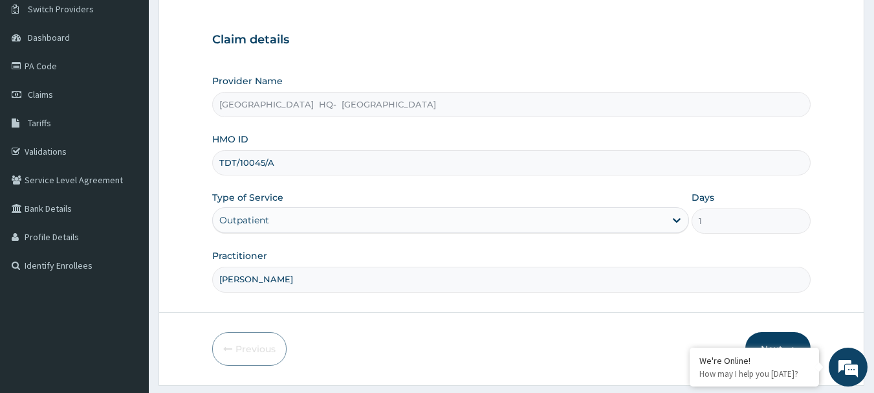
click at [784, 338] on button "Next" at bounding box center [778, 349] width 65 height 34
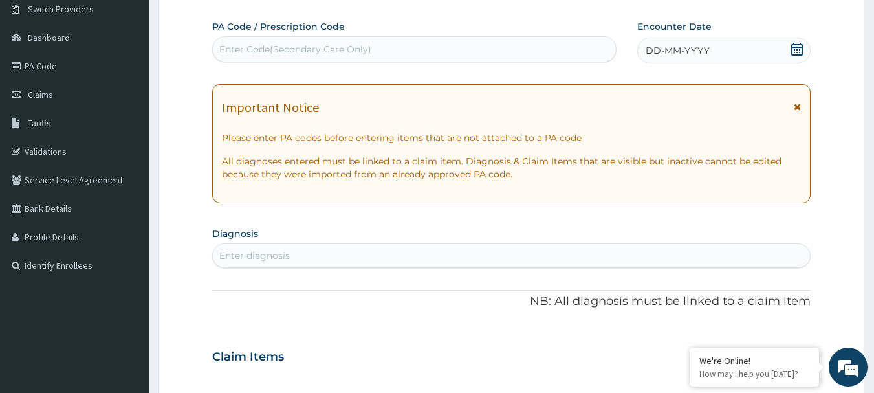
click at [275, 48] on div "Enter Code(Secondary Care Only)" at bounding box center [295, 49] width 152 height 13
paste input "PA/9A635B"
type input "PA/9A635B"
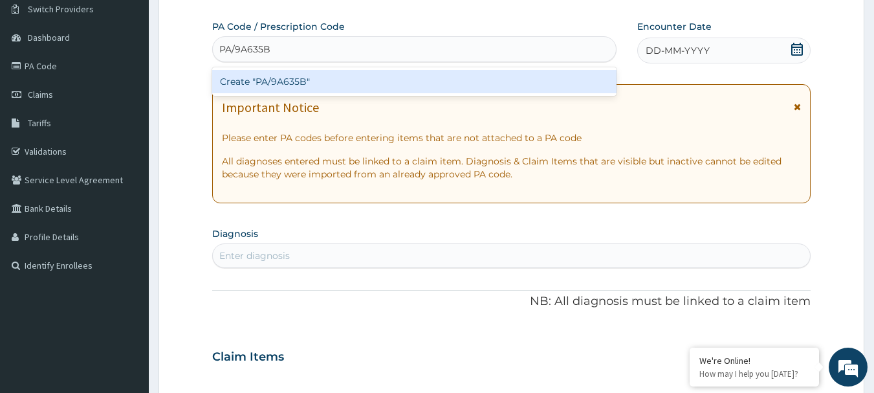
click at [316, 83] on div "Create "PA/9A635B"" at bounding box center [414, 81] width 405 height 23
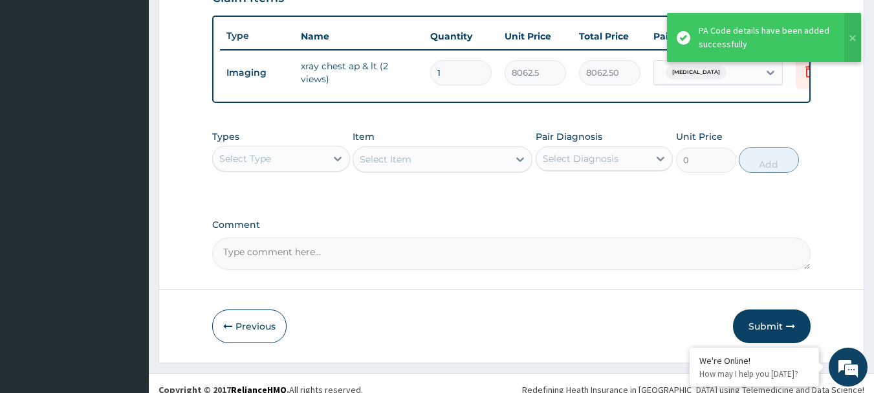
scroll to position [487, 0]
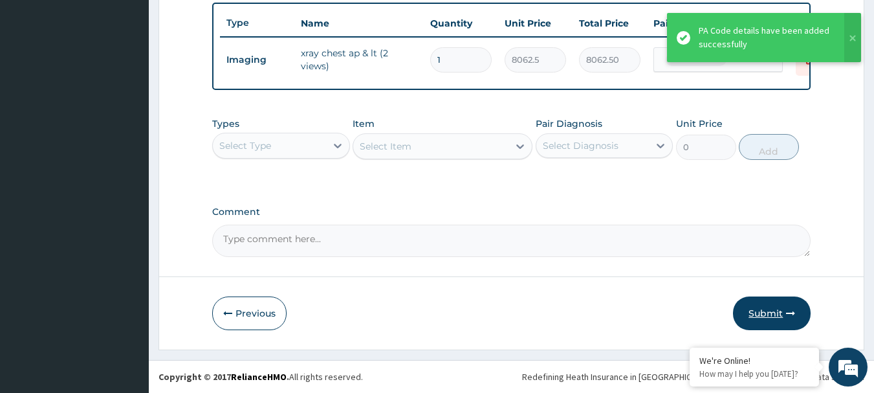
click at [756, 315] on button "Submit" at bounding box center [772, 313] width 78 height 34
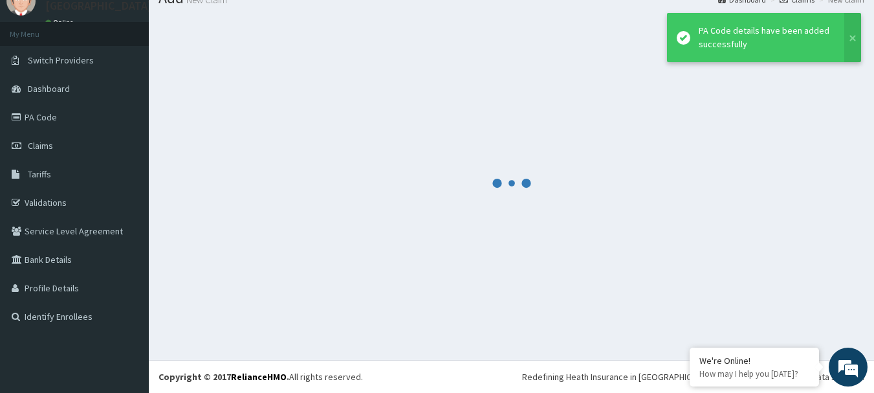
scroll to position [52, 0]
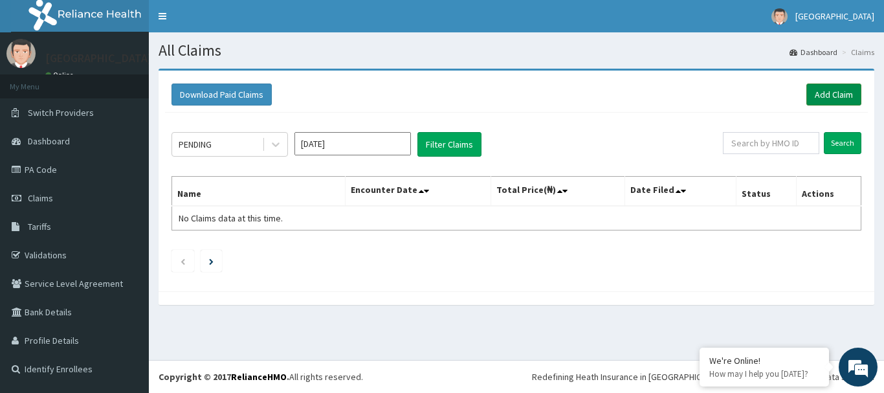
click at [836, 97] on link "Add Claim" at bounding box center [833, 94] width 55 height 22
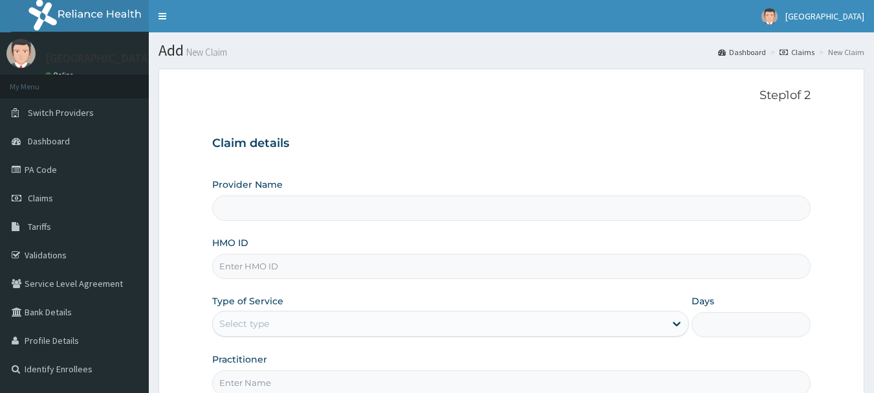
type input "[GEOGRAPHIC_DATA] HQ- [GEOGRAPHIC_DATA]"
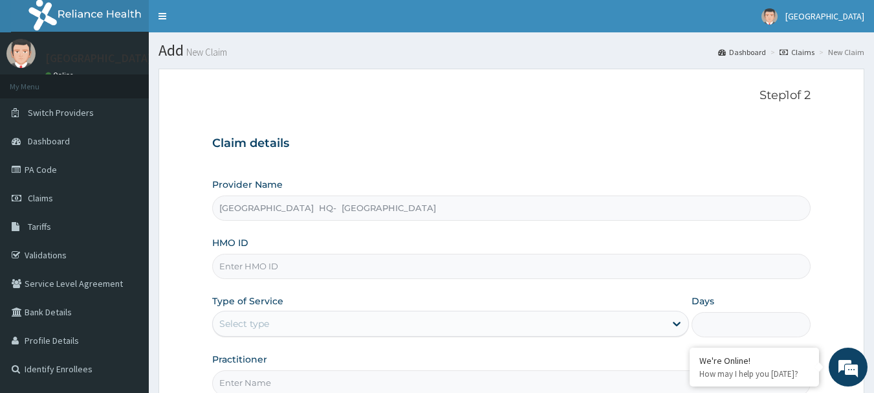
click at [244, 268] on input "HMO ID" at bounding box center [511, 266] width 599 height 25
paste input "Eia/10226/a"
type input "Eia/10226/a"
click at [446, 324] on div "Select type" at bounding box center [439, 323] width 452 height 21
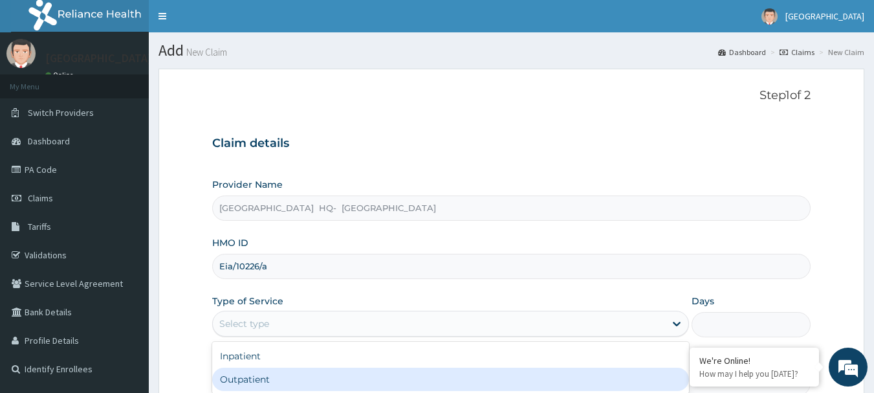
click at [434, 370] on div "Outpatient" at bounding box center [450, 379] width 477 height 23
type input "1"
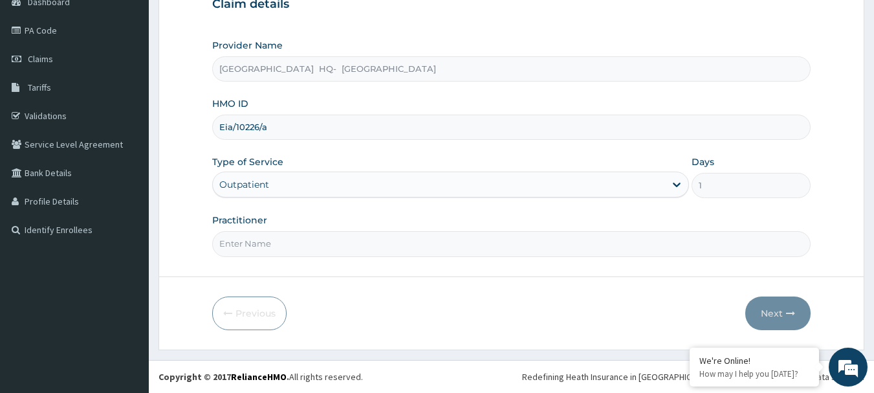
click at [228, 249] on input "Practitioner" at bounding box center [511, 243] width 599 height 25
type input "DR BAMIDELE"
click at [771, 309] on button "Next" at bounding box center [778, 313] width 65 height 34
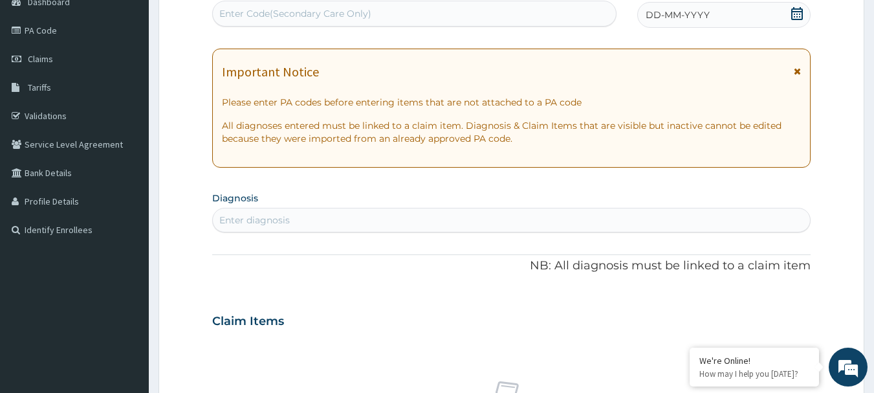
click at [286, 13] on div "Enter Code(Secondary Care Only)" at bounding box center [295, 13] width 152 height 13
paste input "PA/C4AC1A"
type input "PA/C4AC1A"
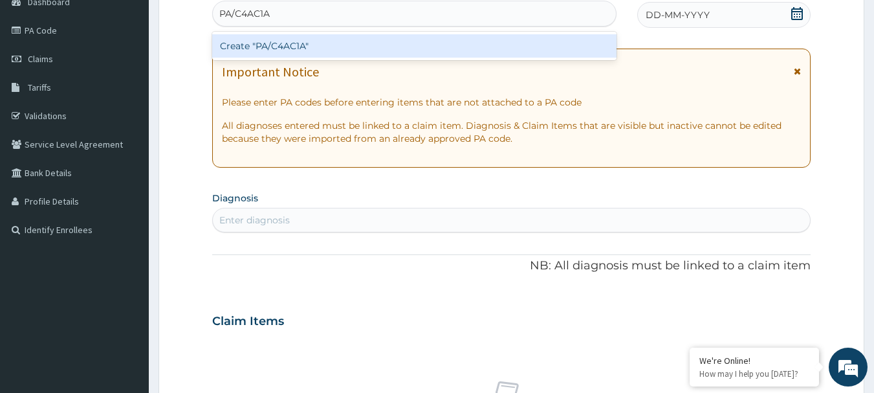
click at [306, 48] on div "Create "PA/C4AC1A"" at bounding box center [414, 45] width 405 height 23
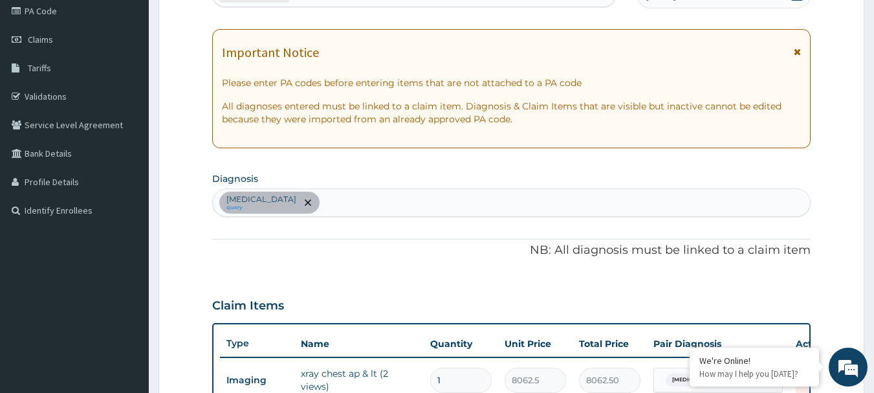
scroll to position [489, 0]
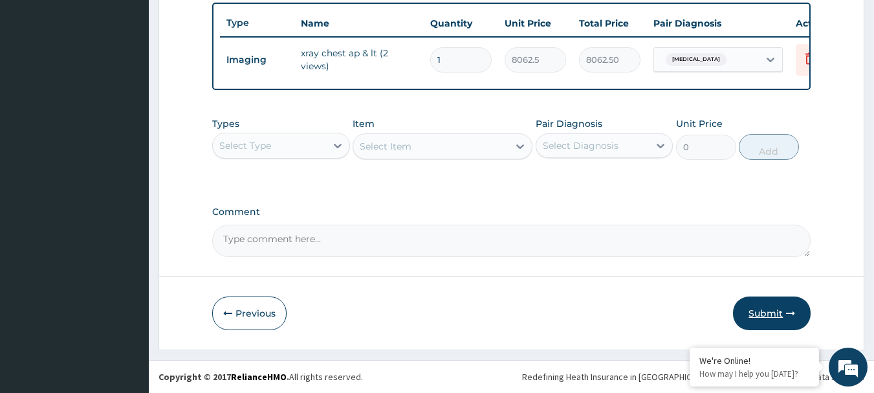
click at [769, 313] on button "Submit" at bounding box center [772, 313] width 78 height 34
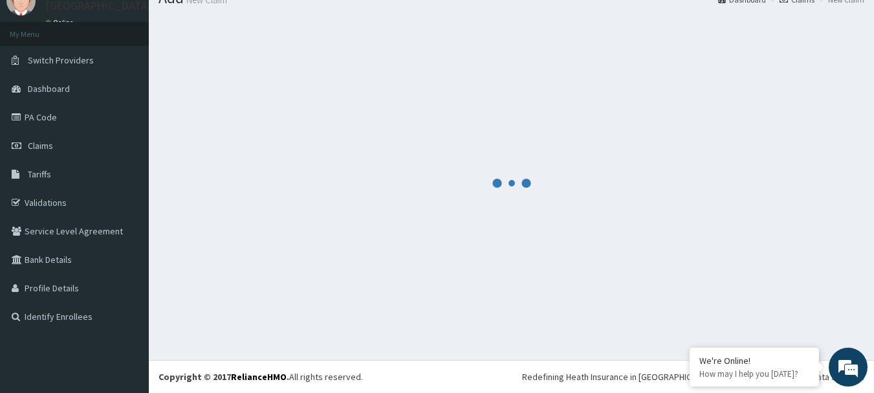
scroll to position [52, 0]
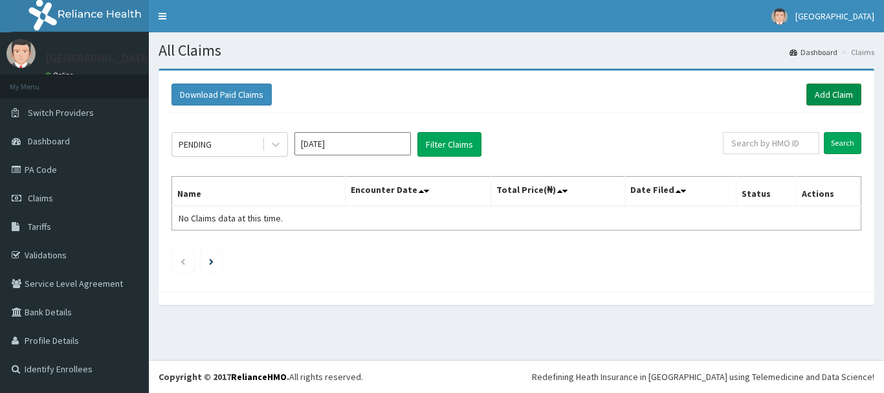
click at [844, 90] on link "Add Claim" at bounding box center [833, 94] width 55 height 22
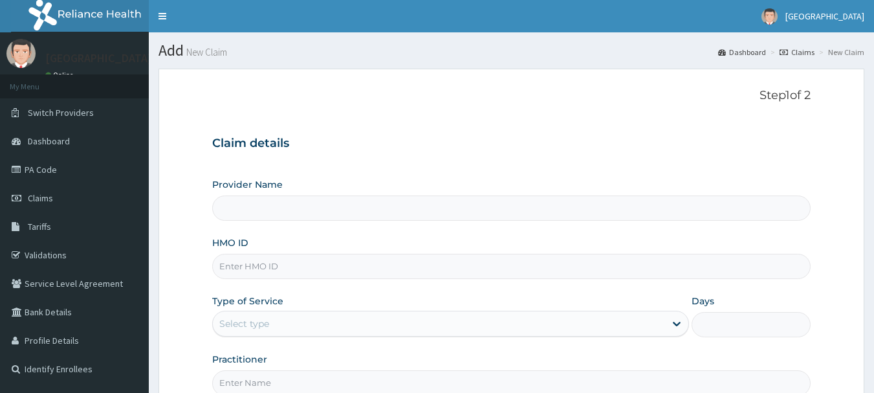
click at [248, 254] on input "HMO ID" at bounding box center [511, 266] width 599 height 25
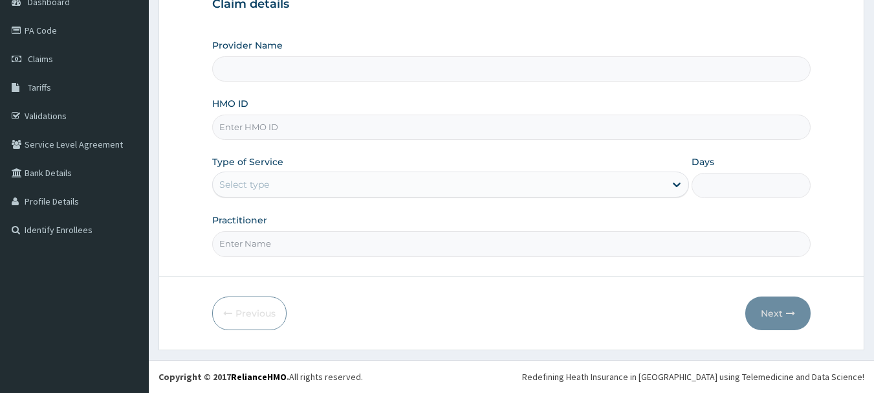
type input "[GEOGRAPHIC_DATA] HQ- [GEOGRAPHIC_DATA]"
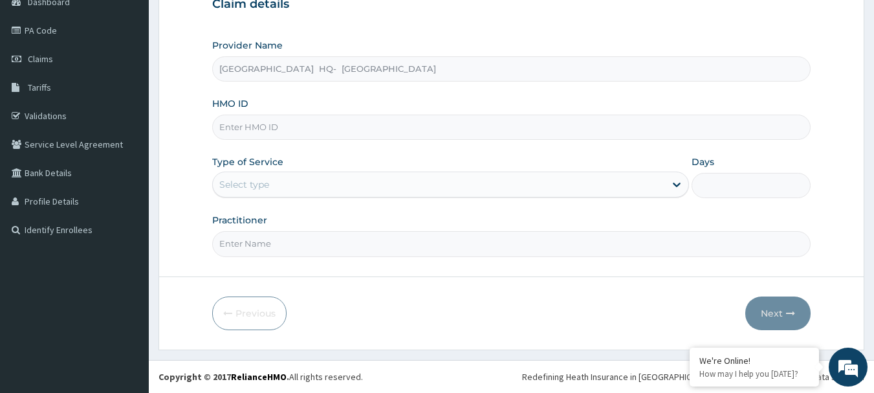
paste input "ENP/10922/A"
type input "ENP/10922/A"
click at [456, 184] on div "Select type" at bounding box center [439, 184] width 452 height 21
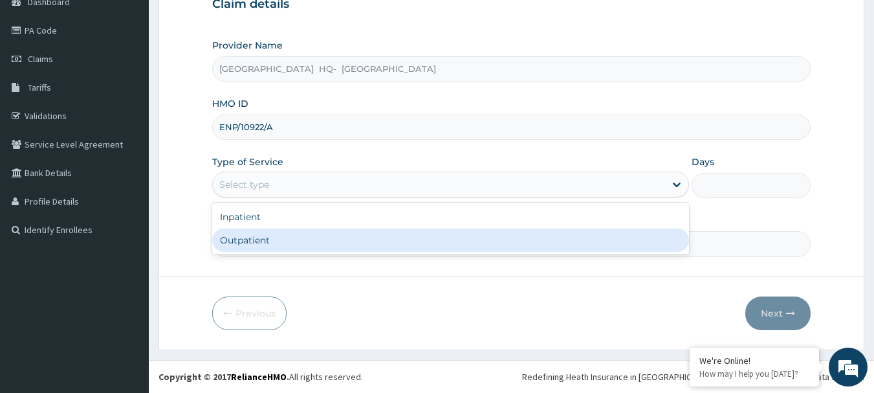
click at [422, 234] on div "Outpatient" at bounding box center [450, 239] width 477 height 23
type input "1"
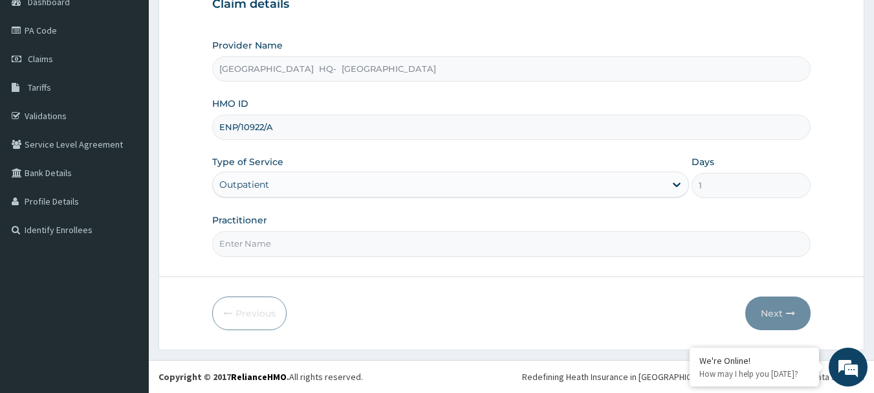
click at [244, 260] on form "Step 1 of 2 Claim details Provider Name Cornerstone Medical Centre HQ- Okokomai…" at bounding box center [512, 139] width 706 height 420
click at [244, 247] on input "Practitioner" at bounding box center [511, 243] width 599 height 25
type input "DR BAMIDELE"
click at [784, 320] on button "Next" at bounding box center [778, 313] width 65 height 34
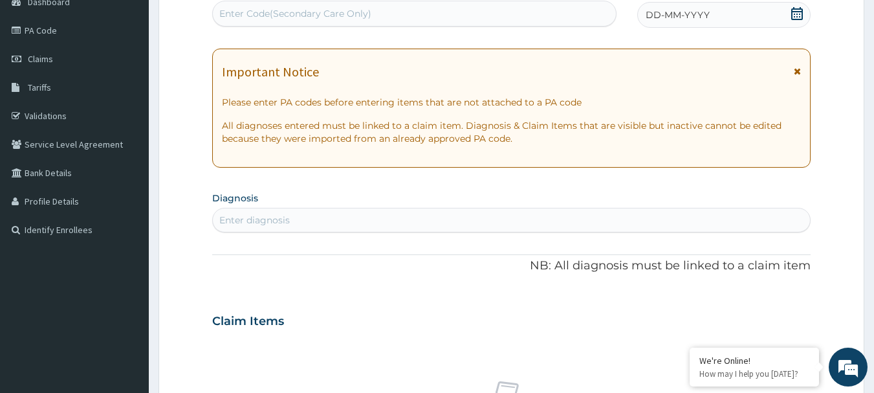
click at [260, 12] on div "Enter Code(Secondary Care Only)" at bounding box center [295, 13] width 152 height 13
paste input "PA/5284E2"
type input "PA/5284E2"
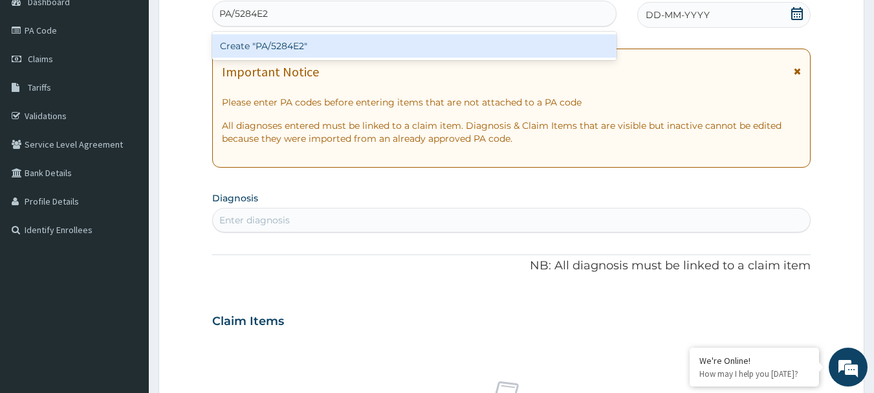
click at [331, 45] on div "Create "PA/5284E2"" at bounding box center [414, 45] width 405 height 23
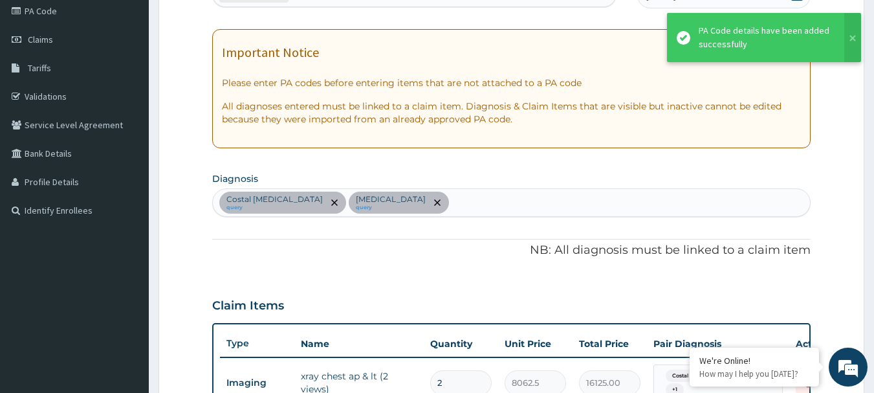
scroll to position [489, 0]
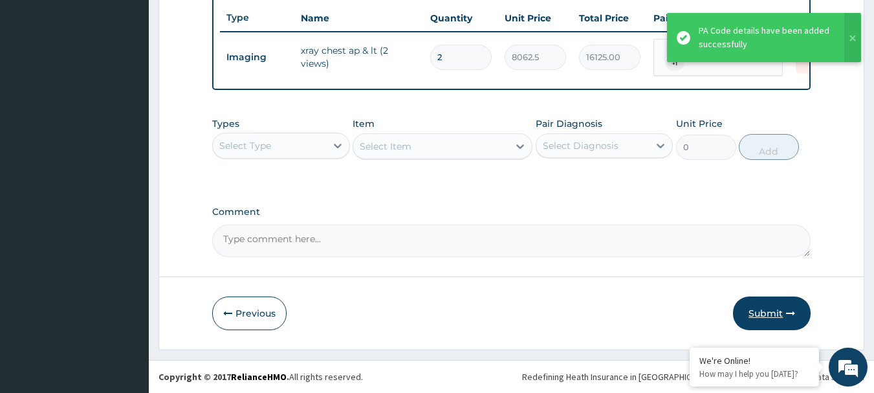
click at [779, 314] on button "Submit" at bounding box center [772, 313] width 78 height 34
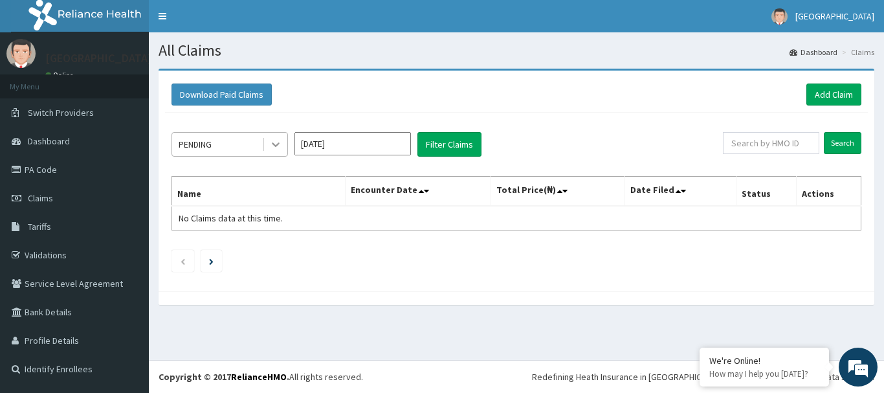
click at [272, 142] on icon at bounding box center [275, 144] width 13 height 13
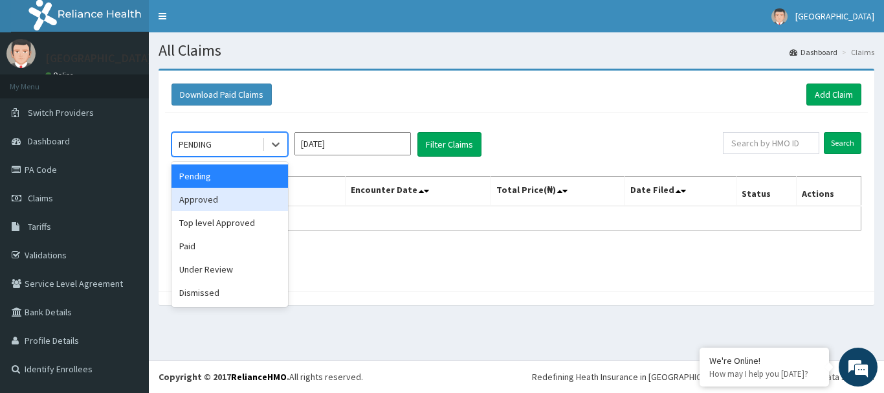
click at [222, 205] on div "Approved" at bounding box center [230, 199] width 116 height 23
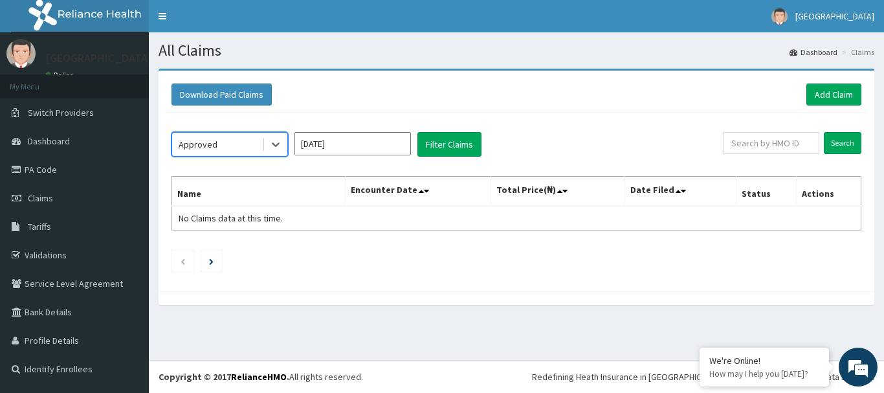
click at [377, 146] on input "[DATE]" at bounding box center [352, 143] width 116 height 23
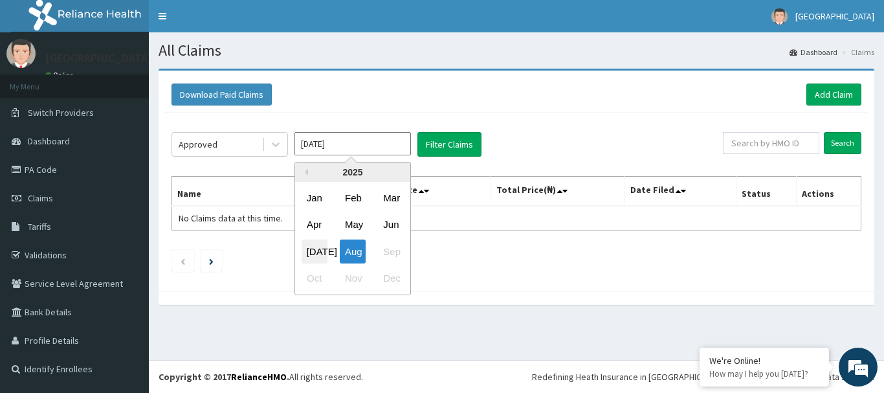
click at [318, 249] on div "[DATE]" at bounding box center [315, 251] width 26 height 24
type input "[DATE]"
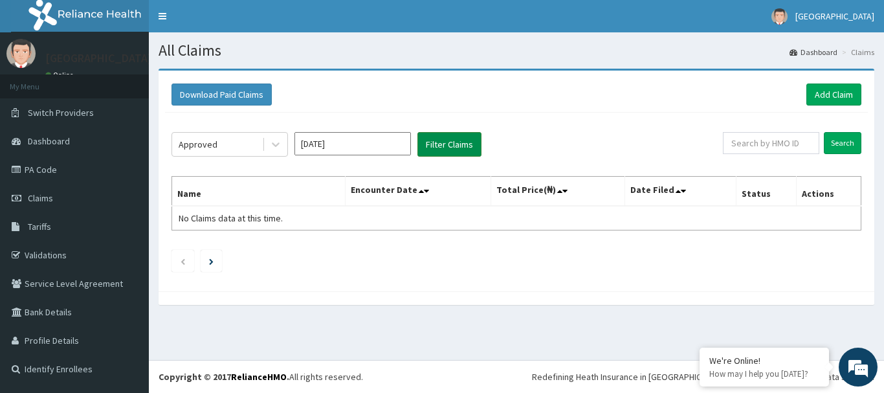
click at [425, 143] on button "Filter Claims" at bounding box center [449, 144] width 64 height 25
click at [440, 143] on button "Filter Claims" at bounding box center [449, 144] width 64 height 25
click at [276, 146] on icon at bounding box center [276, 145] width 8 height 5
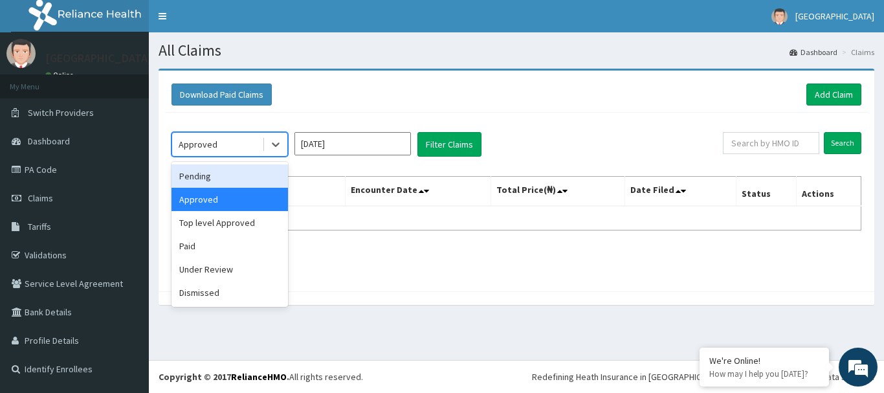
click at [228, 173] on div "Pending" at bounding box center [230, 175] width 116 height 23
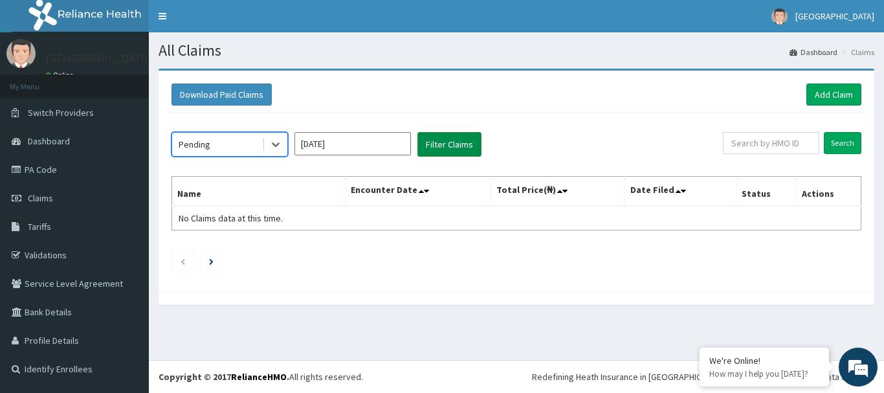
click at [449, 140] on button "Filter Claims" at bounding box center [449, 144] width 64 height 25
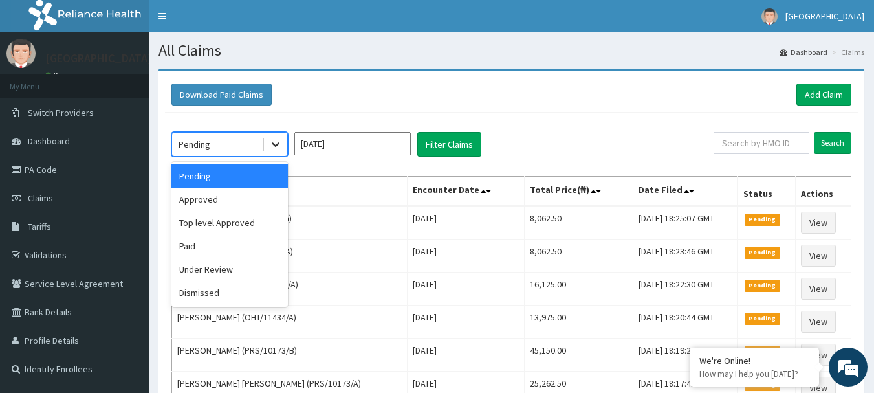
click at [277, 143] on icon at bounding box center [275, 144] width 13 height 13
click at [201, 272] on div "Under Review" at bounding box center [230, 269] width 116 height 23
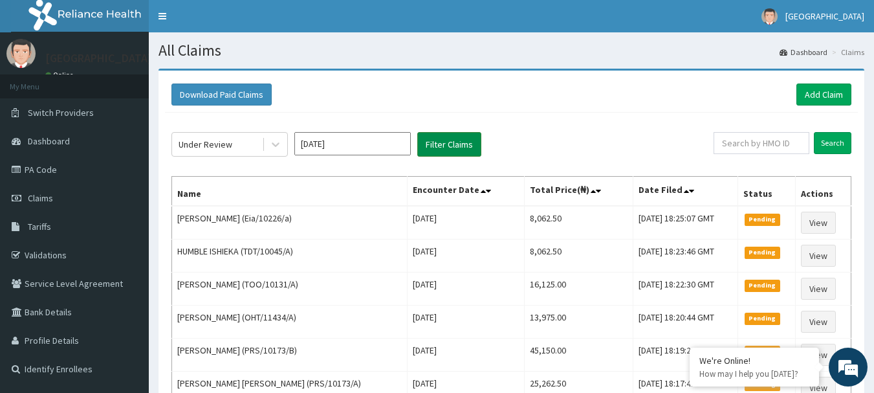
click at [441, 145] on button "Filter Claims" at bounding box center [449, 144] width 64 height 25
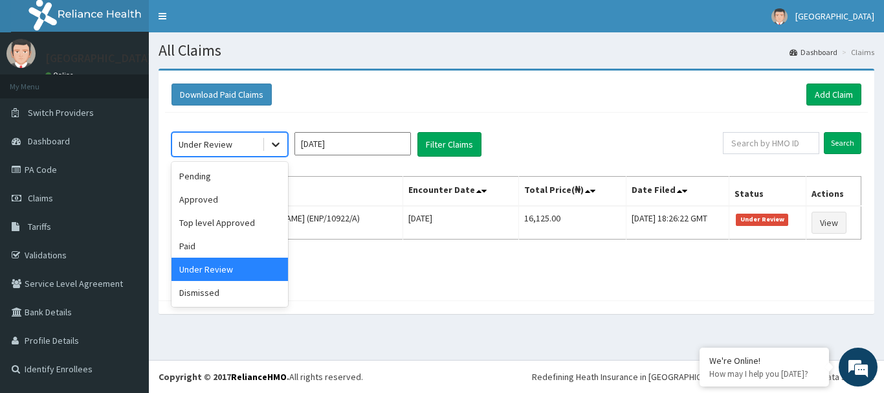
click at [271, 146] on icon at bounding box center [275, 144] width 13 height 13
click at [206, 250] on div "Paid" at bounding box center [230, 245] width 116 height 23
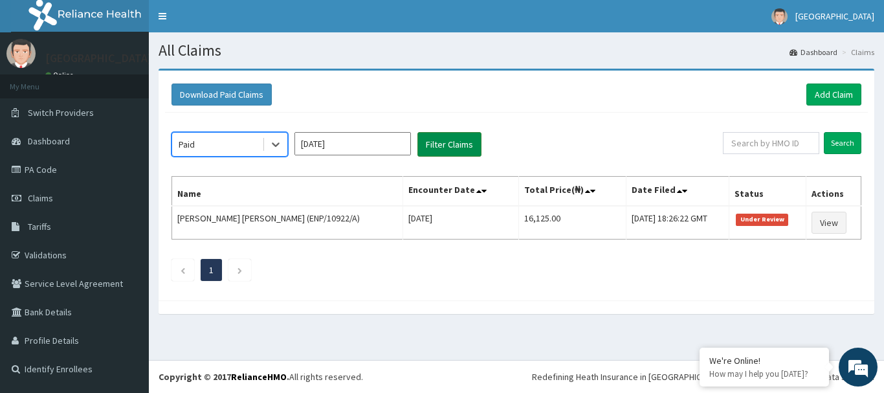
click at [464, 144] on button "Filter Claims" at bounding box center [449, 144] width 64 height 25
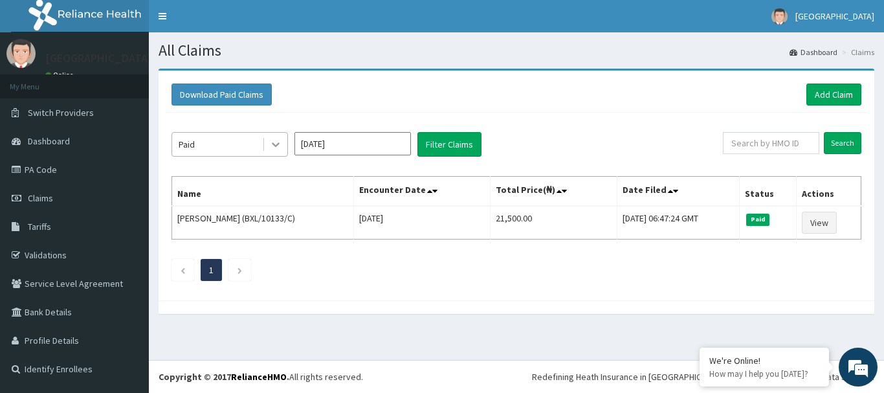
click at [273, 146] on icon at bounding box center [275, 144] width 13 height 13
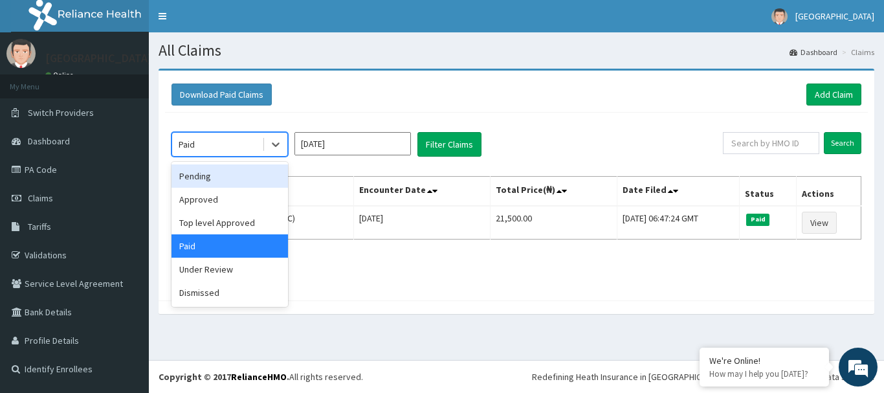
click at [223, 182] on div "Pending" at bounding box center [230, 175] width 116 height 23
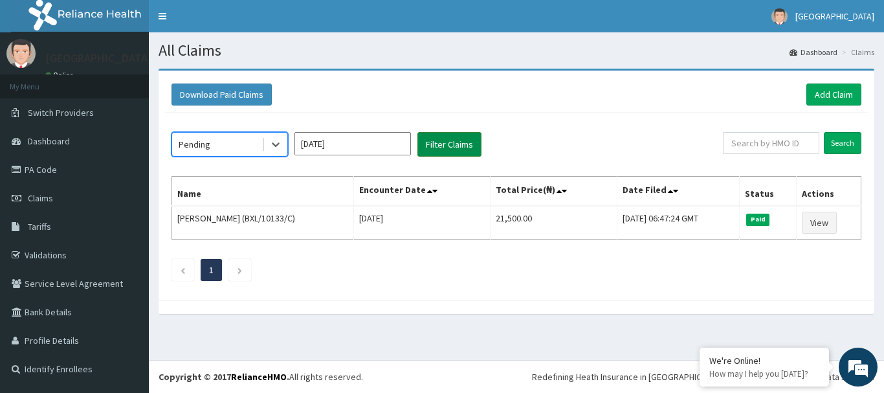
click at [450, 142] on button "Filter Claims" at bounding box center [449, 144] width 64 height 25
